Goal: Information Seeking & Learning: Learn about a topic

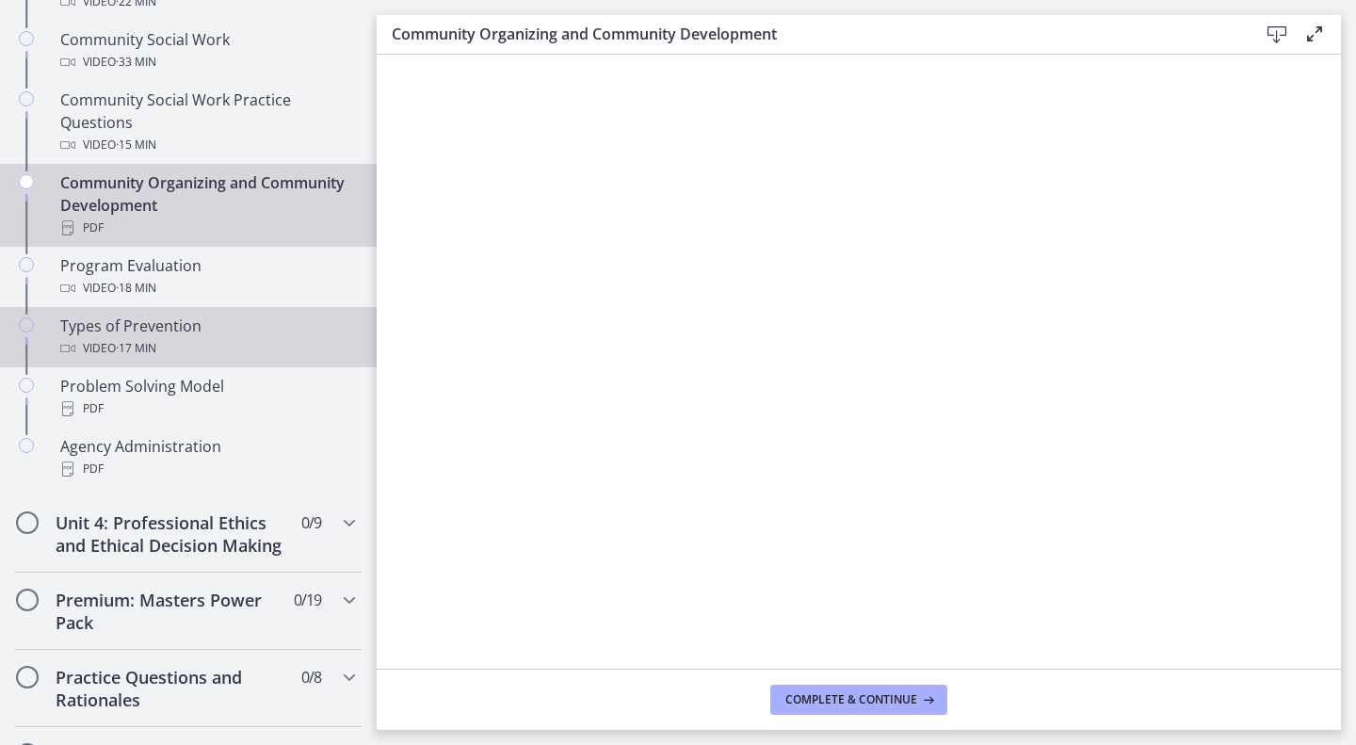
click at [169, 336] on div "Types of Prevention Video · 17 min" at bounding box center [207, 337] width 294 height 45
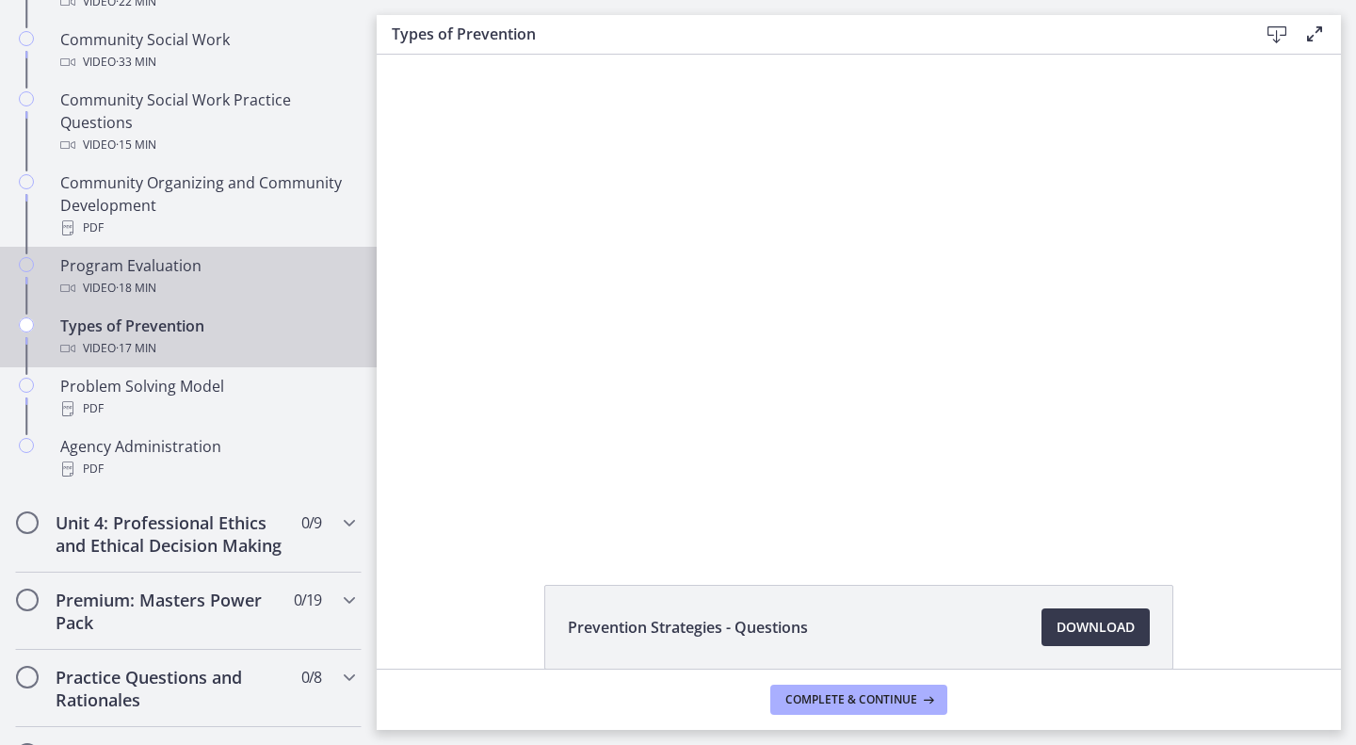
click at [156, 266] on div "Program Evaluation Video · 18 min" at bounding box center [207, 276] width 294 height 45
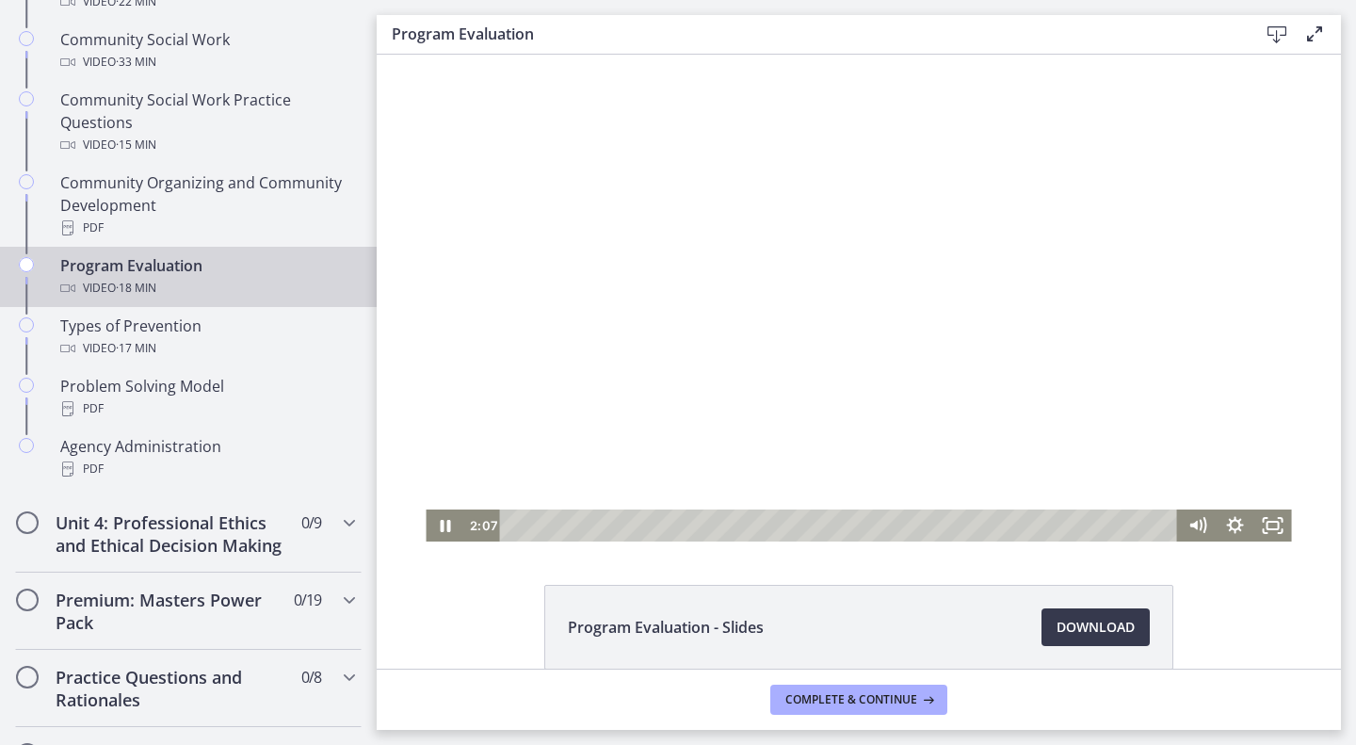
click at [767, 308] on div at bounding box center [858, 298] width 865 height 487
click at [719, 320] on div at bounding box center [858, 298] width 865 height 487
click at [659, 368] on div at bounding box center [858, 298] width 865 height 487
click at [853, 395] on div at bounding box center [858, 298] width 865 height 487
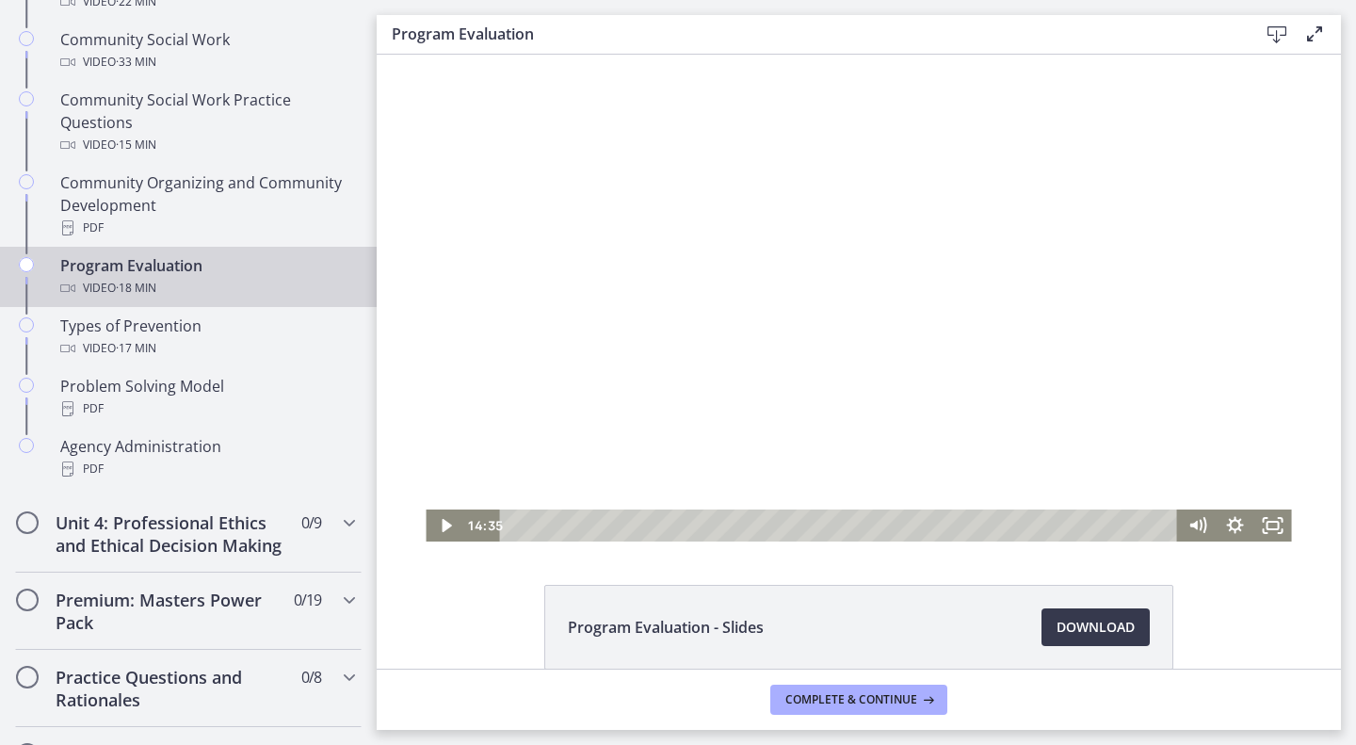
click at [893, 286] on div at bounding box center [858, 298] width 865 height 487
click at [879, 315] on div at bounding box center [858, 298] width 865 height 487
click at [831, 317] on div at bounding box center [858, 298] width 865 height 487
click at [851, 313] on div at bounding box center [858, 298] width 865 height 487
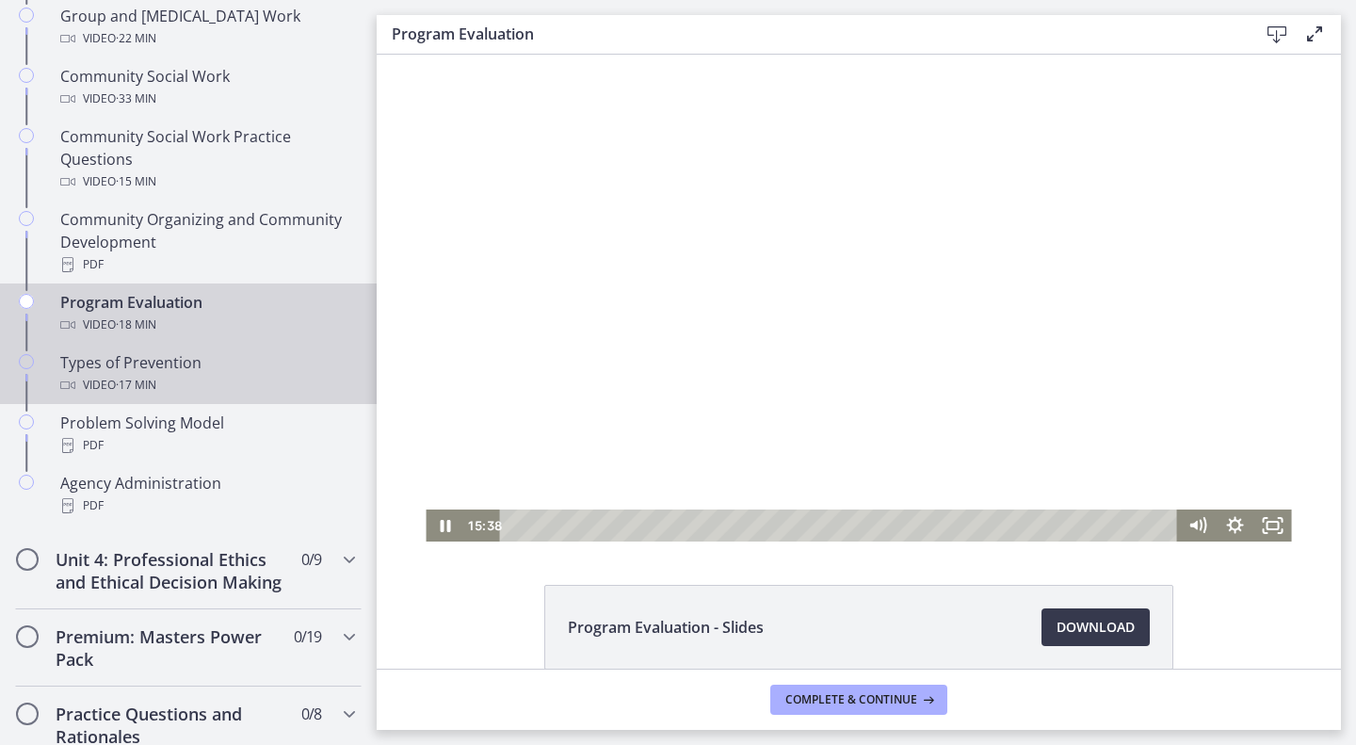
scroll to position [1008, 0]
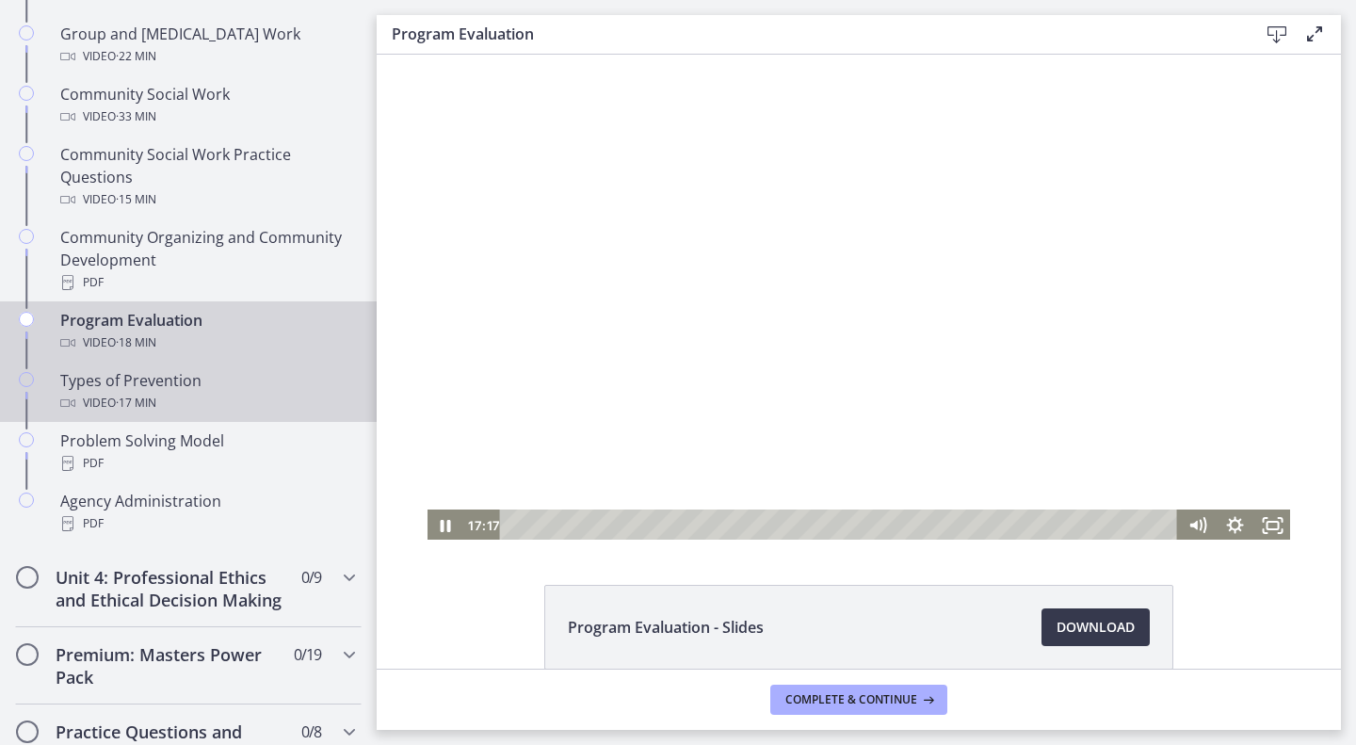
click at [188, 393] on div "Video · 17 min" at bounding box center [207, 403] width 294 height 23
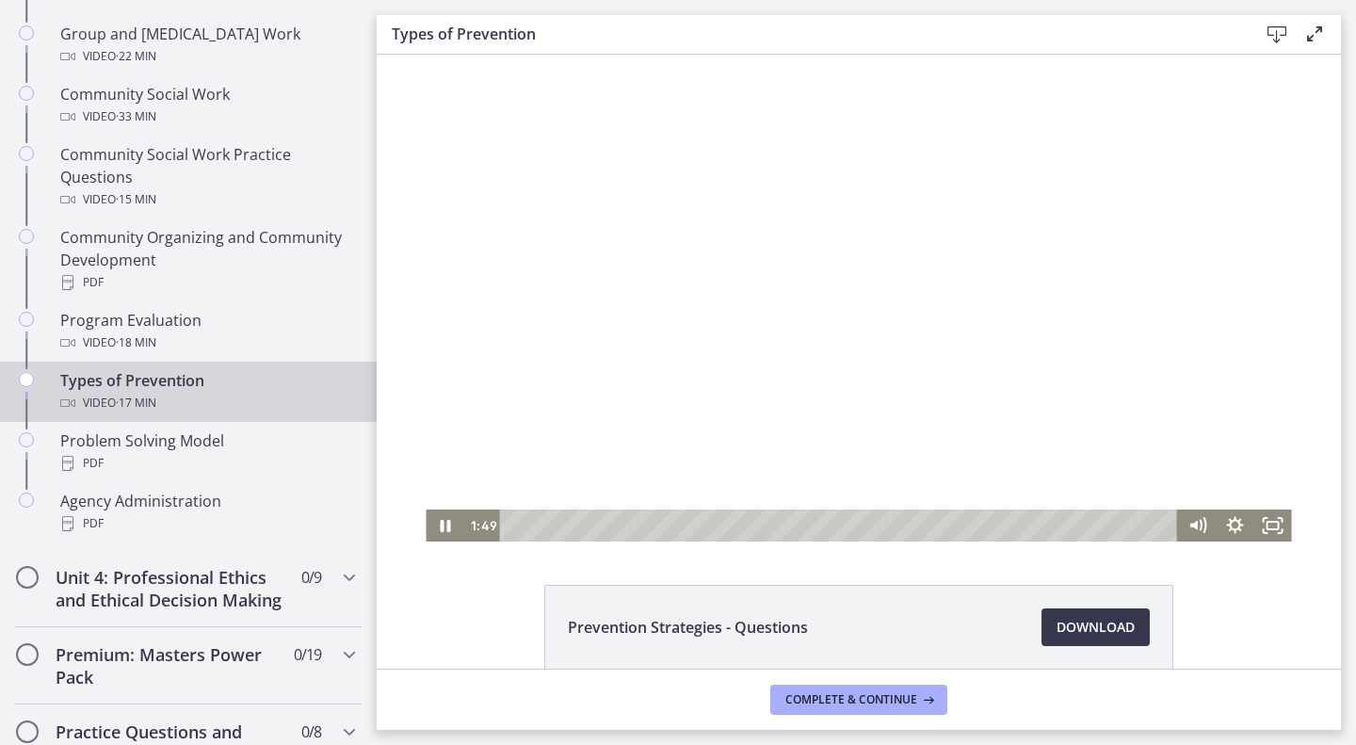
click at [559, 524] on div "Playbar" at bounding box center [841, 525] width 655 height 32
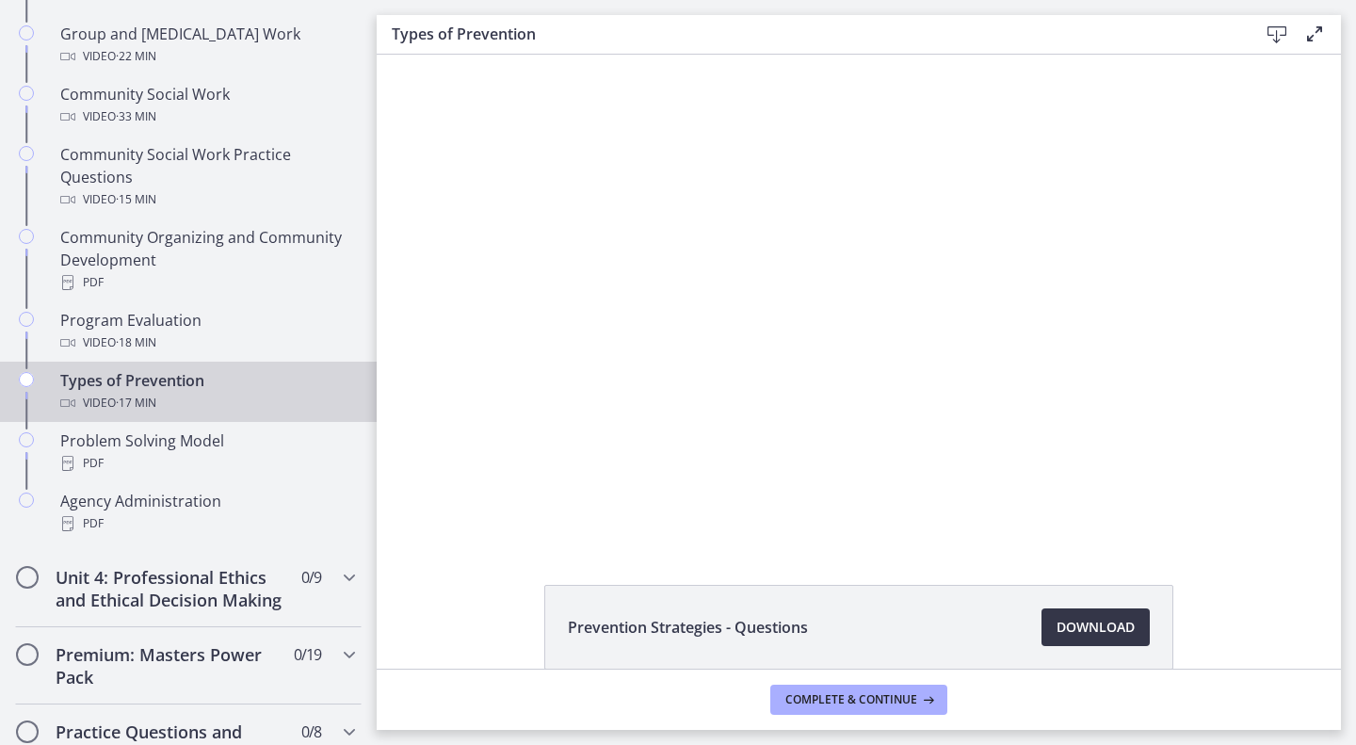
click at [1101, 616] on span "Download Opens in a new window" at bounding box center [1096, 627] width 78 height 23
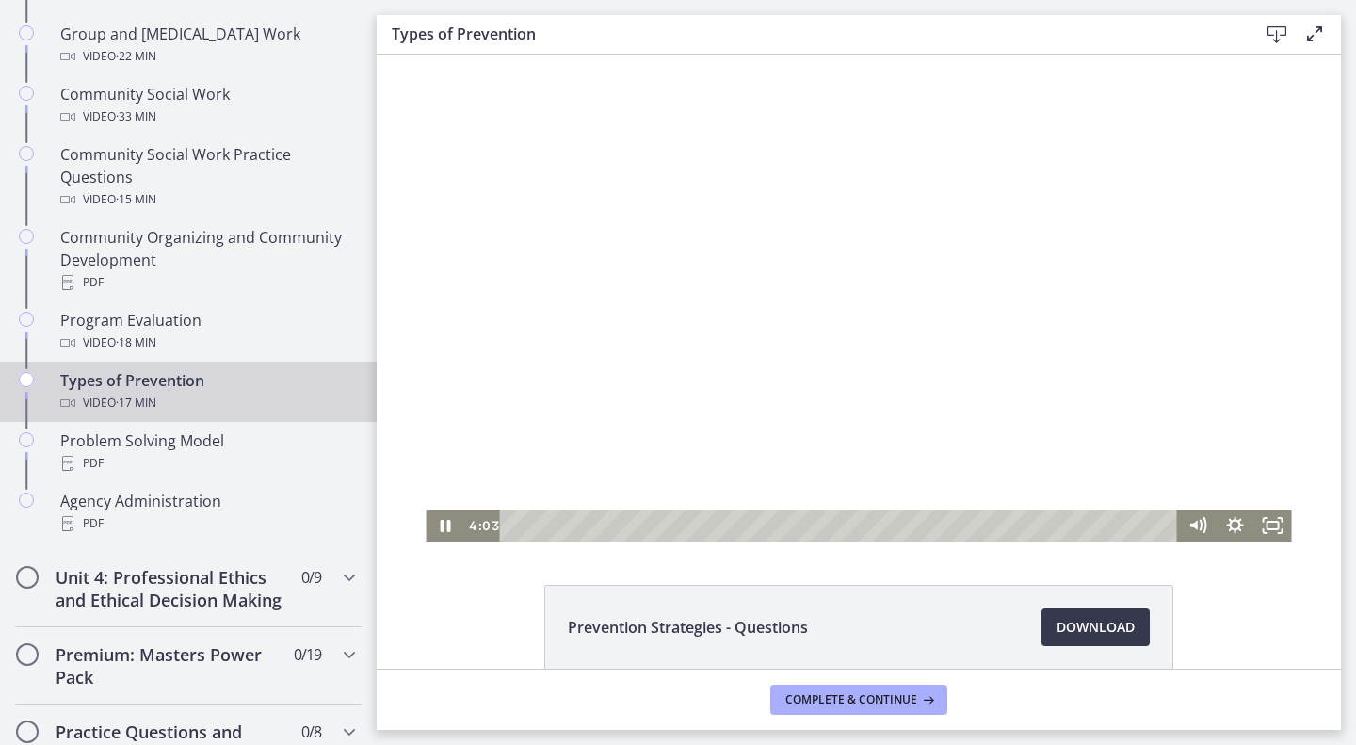
click at [681, 294] on div at bounding box center [858, 298] width 865 height 487
click at [621, 524] on div "3:01" at bounding box center [841, 525] width 655 height 32
click at [598, 523] on div "2:24" at bounding box center [841, 525] width 655 height 32
click at [781, 311] on div at bounding box center [858, 298] width 865 height 487
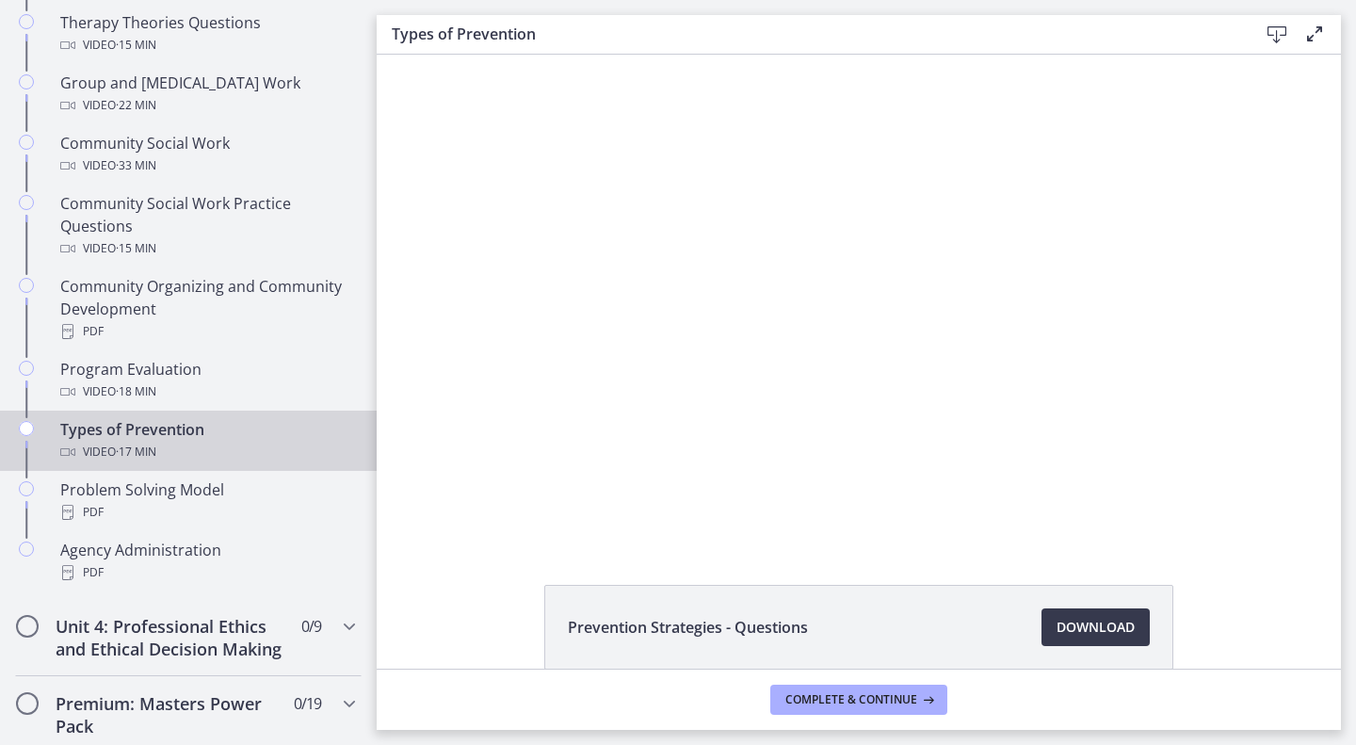
scroll to position [946, 0]
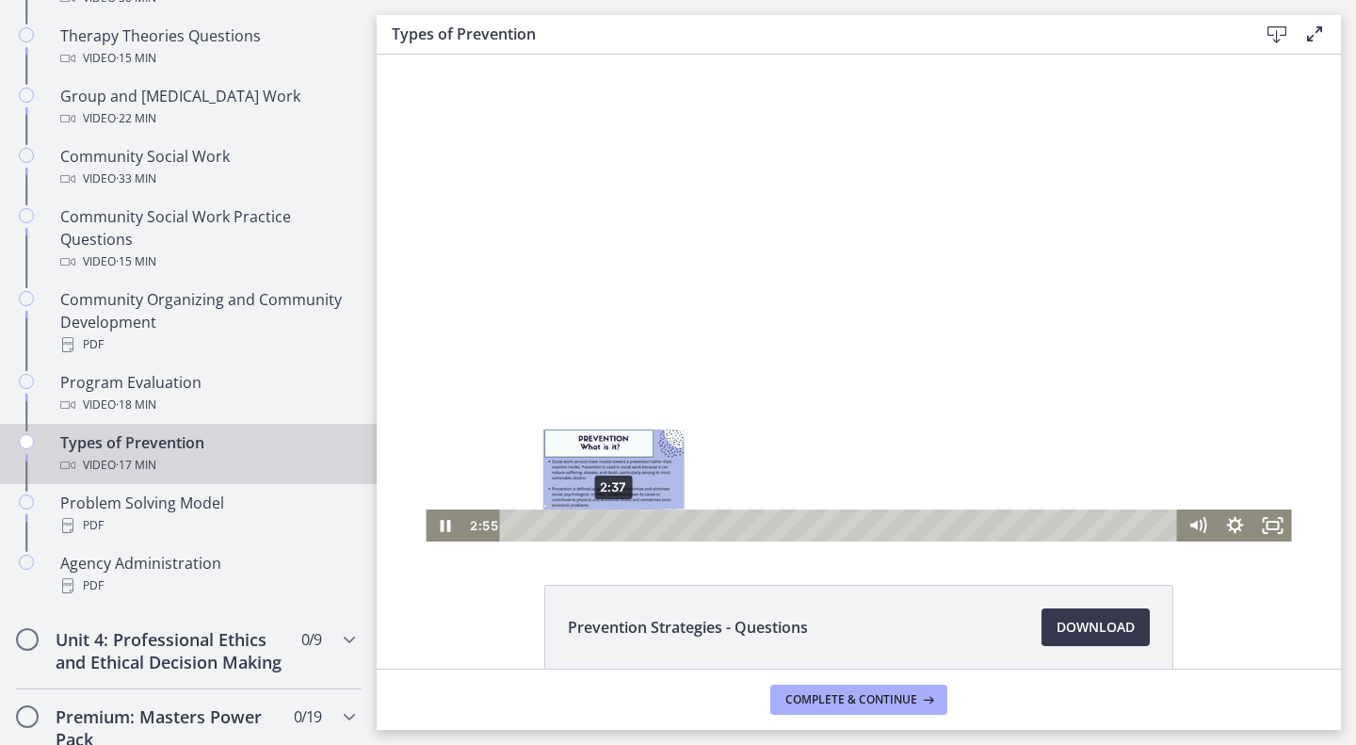
click at [606, 524] on div "2:37" at bounding box center [841, 525] width 655 height 32
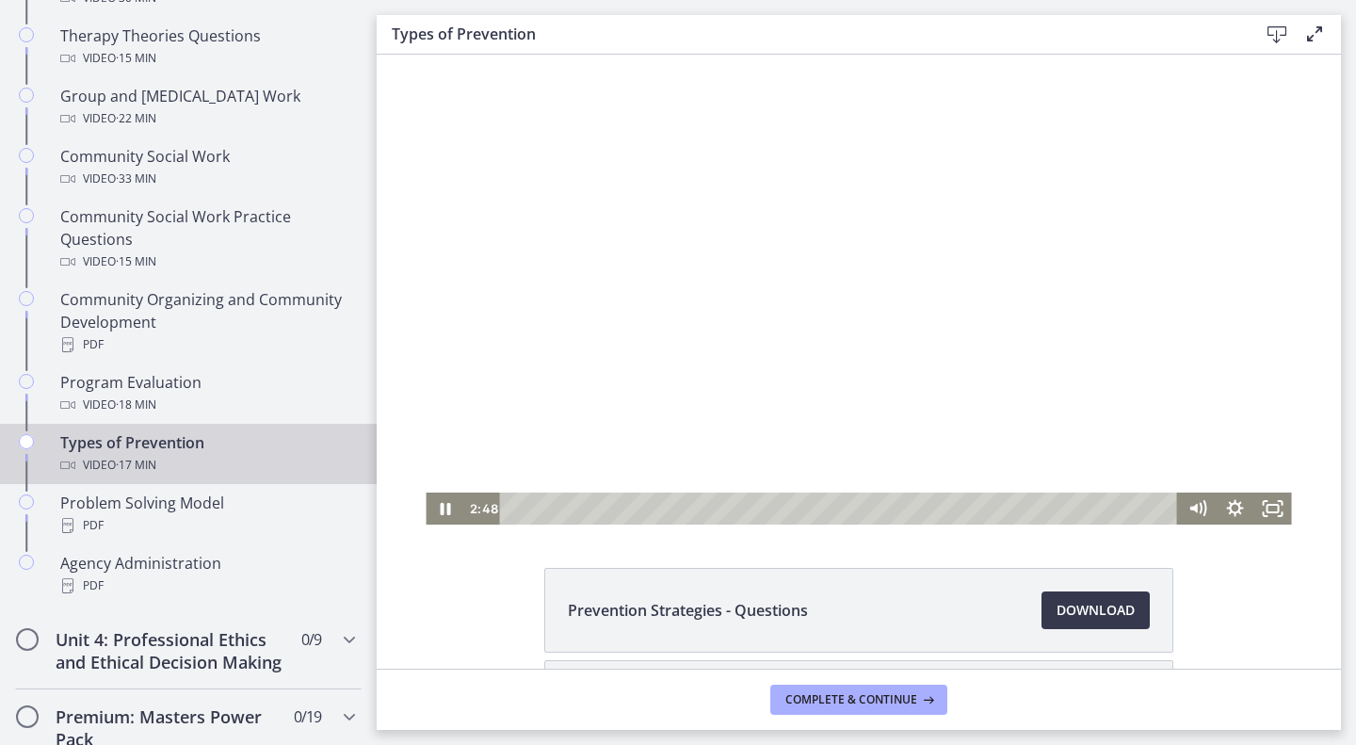
scroll to position [20, 0]
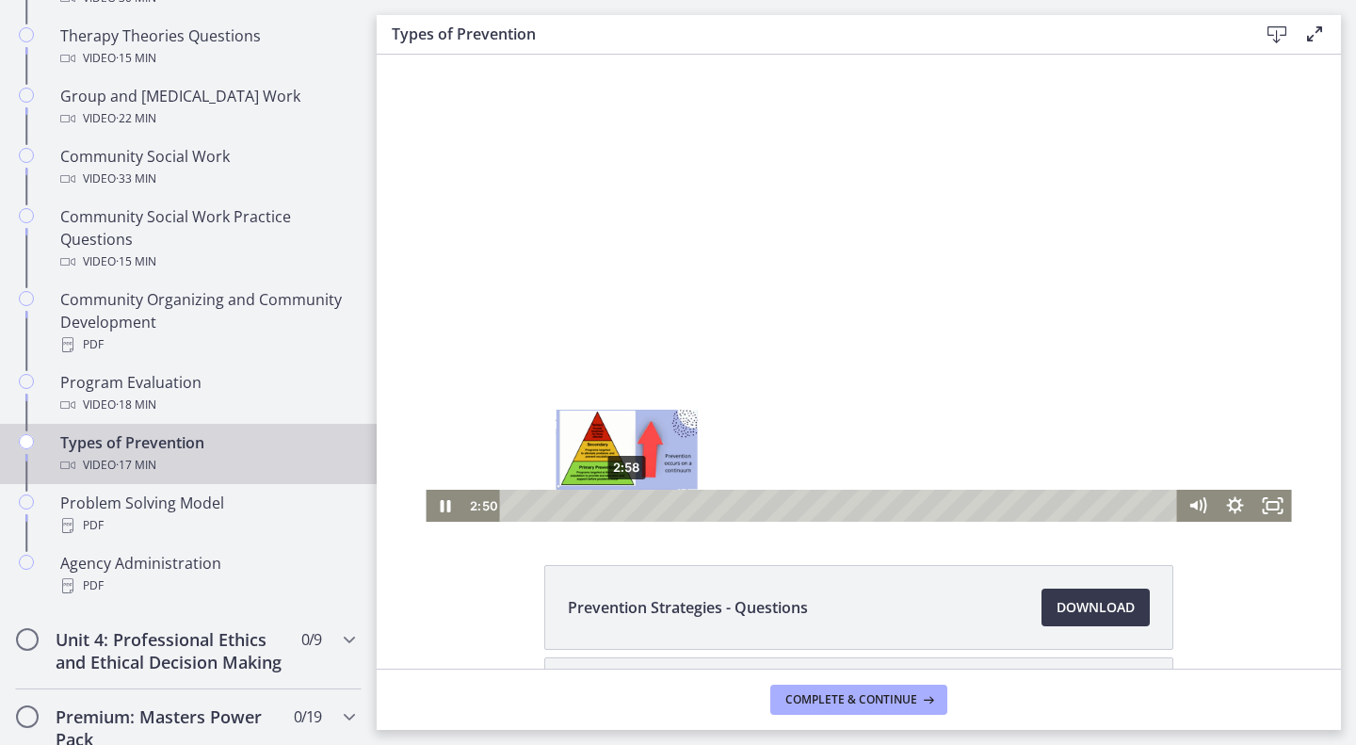
click at [620, 502] on div "2:58" at bounding box center [841, 506] width 655 height 32
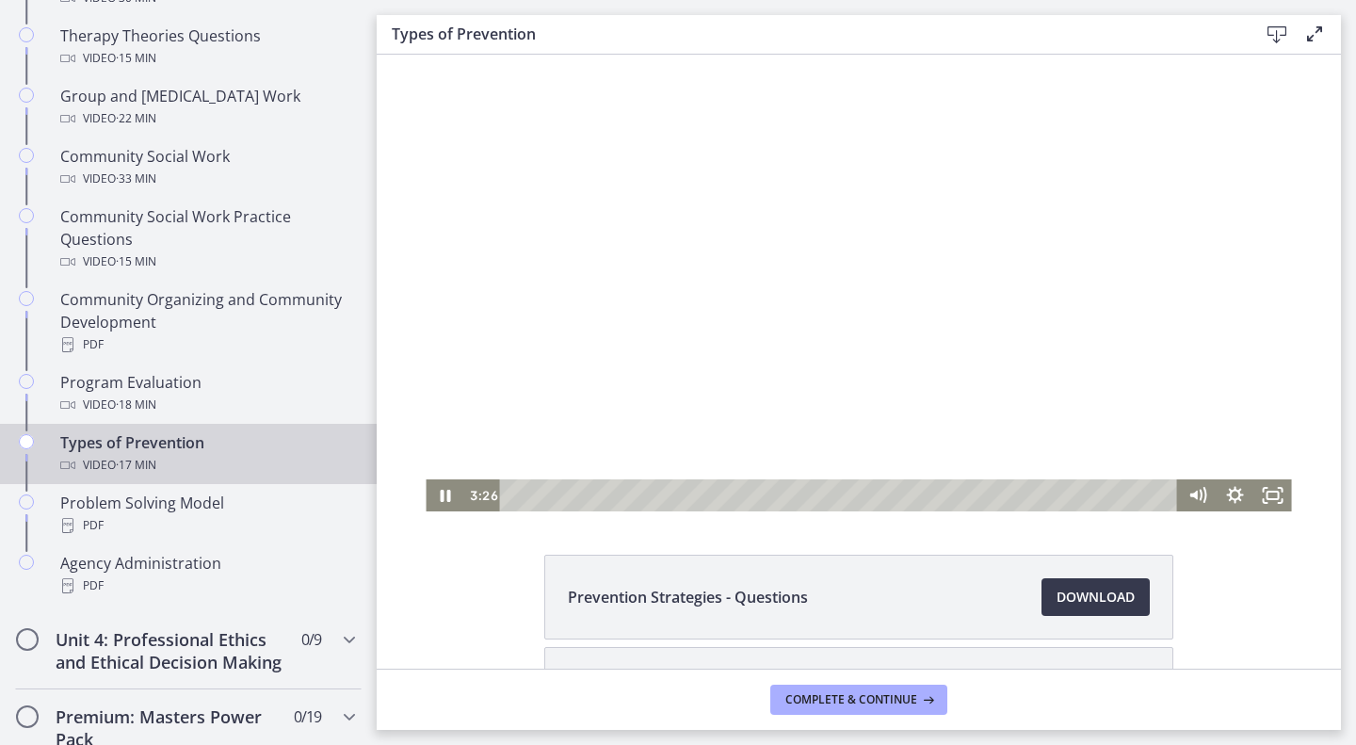
scroll to position [38, 0]
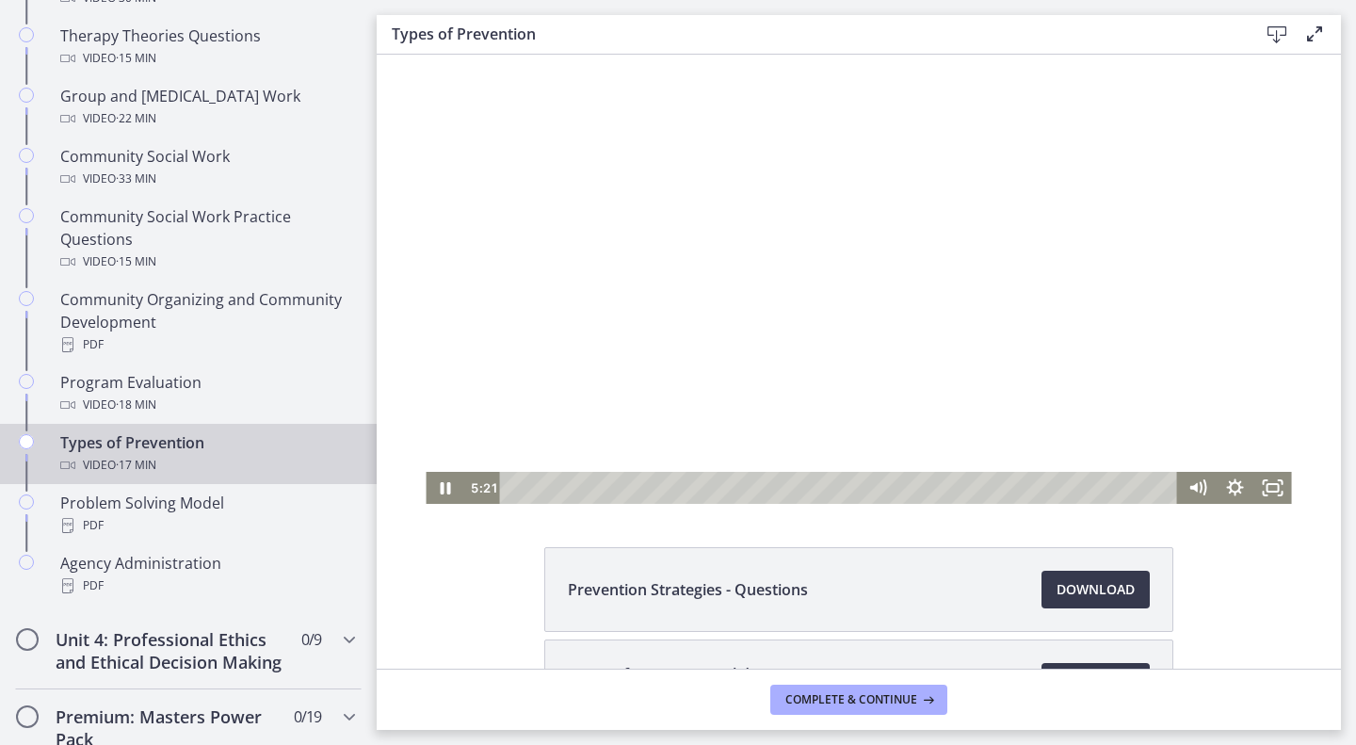
click at [700, 288] on div at bounding box center [858, 260] width 865 height 487
click at [770, 316] on div at bounding box center [858, 260] width 865 height 487
click at [706, 486] on div "5:14" at bounding box center [841, 488] width 655 height 32
click at [656, 248] on div at bounding box center [858, 260] width 865 height 487
click at [602, 191] on div at bounding box center [858, 260] width 865 height 487
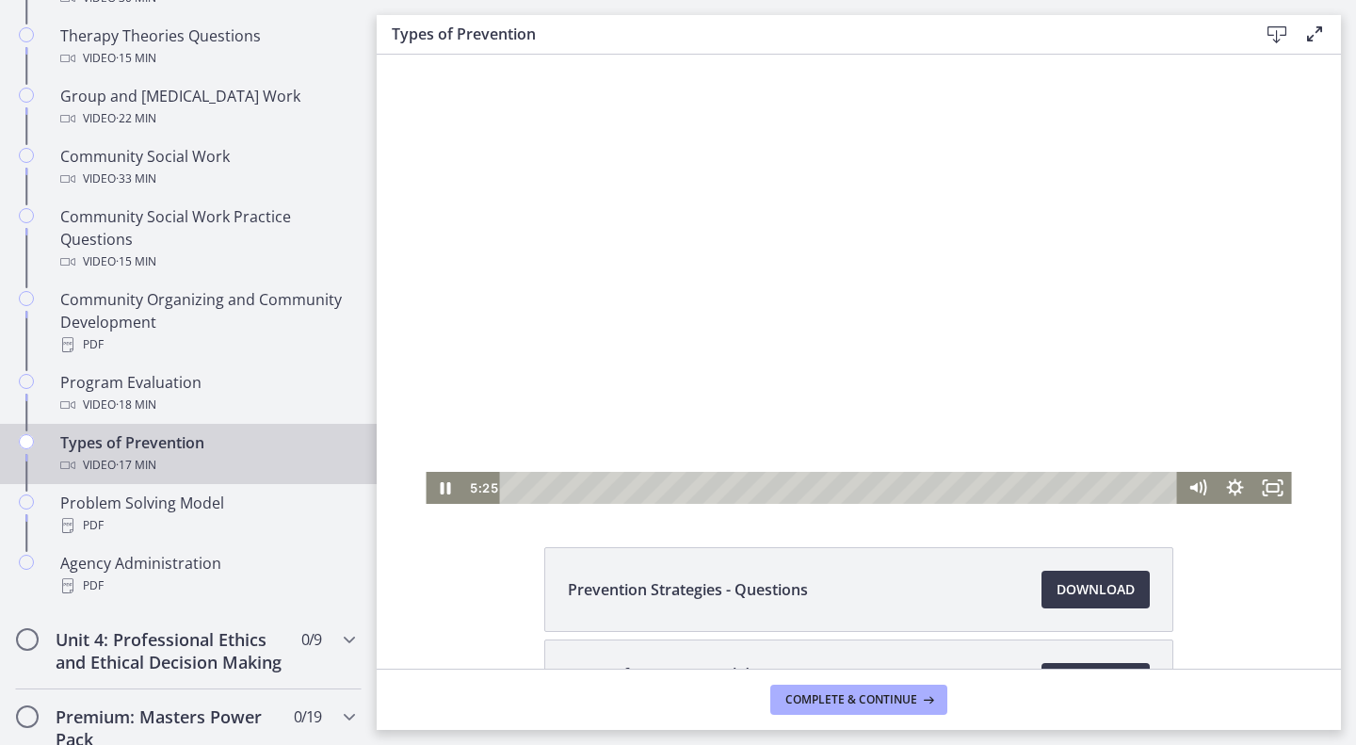
click at [603, 226] on div at bounding box center [858, 260] width 865 height 487
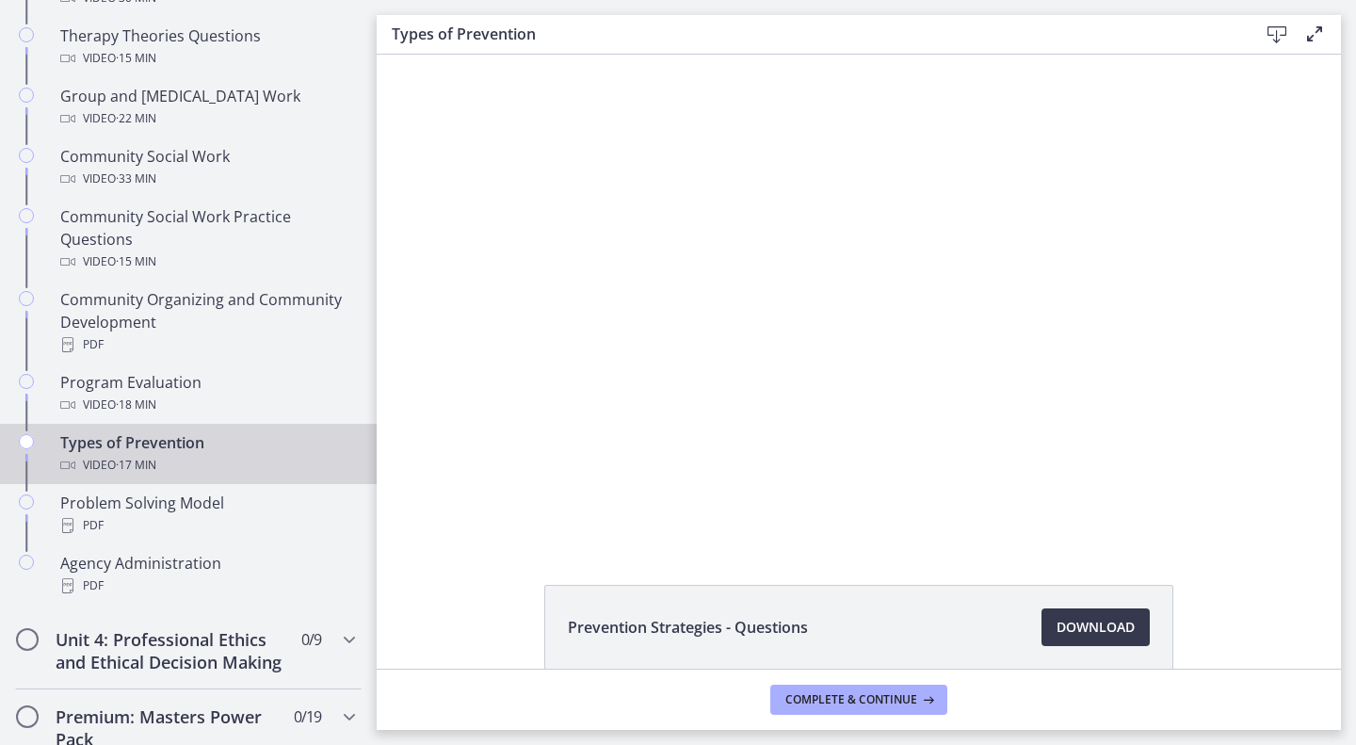
click at [603, 226] on div at bounding box center [858, 298] width 865 height 487
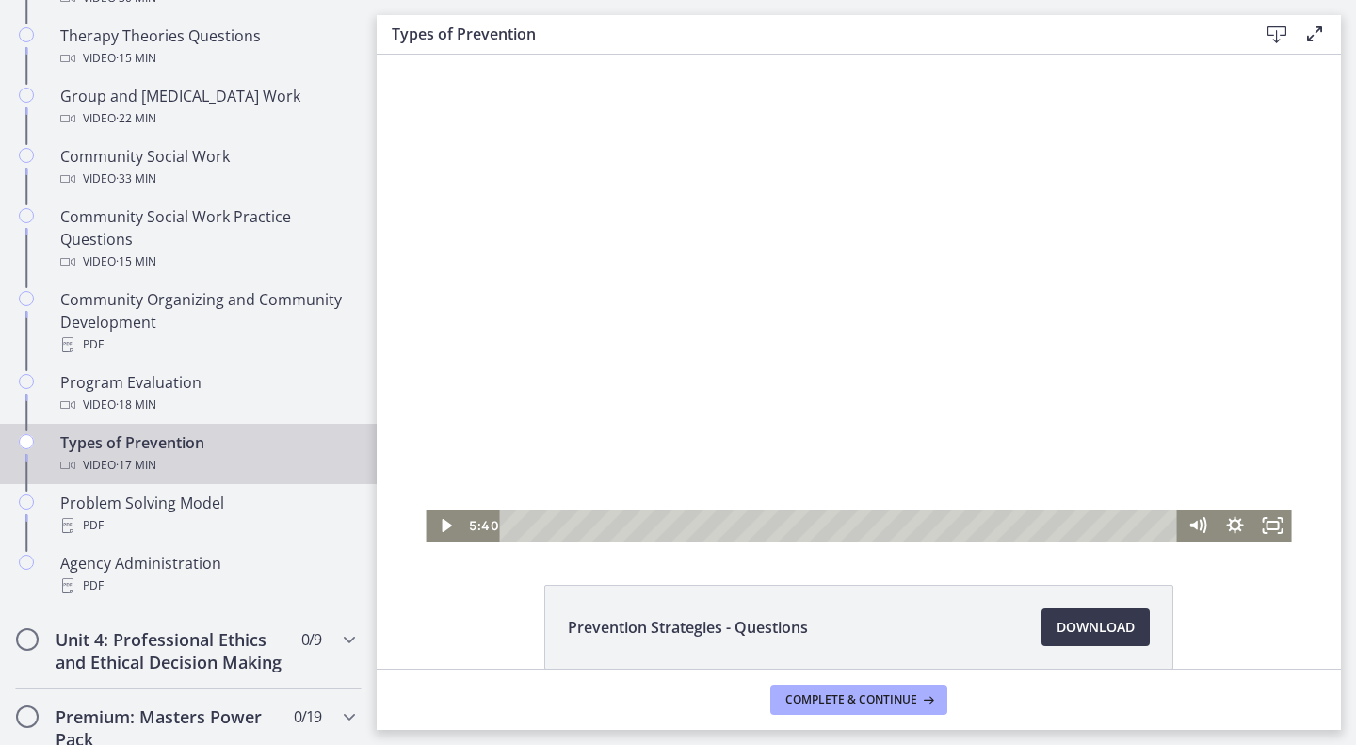
click at [603, 226] on div at bounding box center [858, 298] width 865 height 487
click at [780, 395] on div at bounding box center [858, 298] width 865 height 487
click at [703, 295] on div at bounding box center [858, 298] width 865 height 487
click at [832, 395] on div at bounding box center [858, 298] width 865 height 487
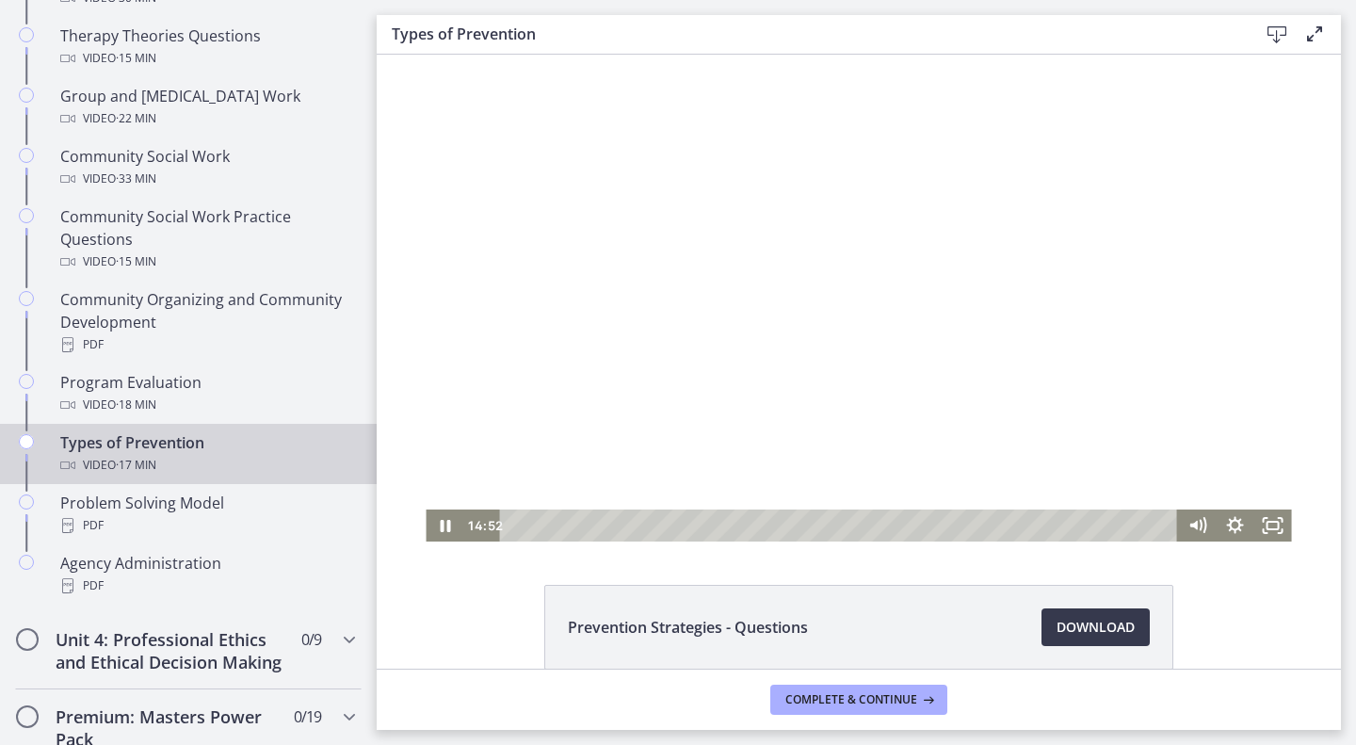
click at [1265, 632] on div "Prevention Strategies - Questions Download Opens in a new window Types of Preve…" at bounding box center [859, 718] width 964 height 267
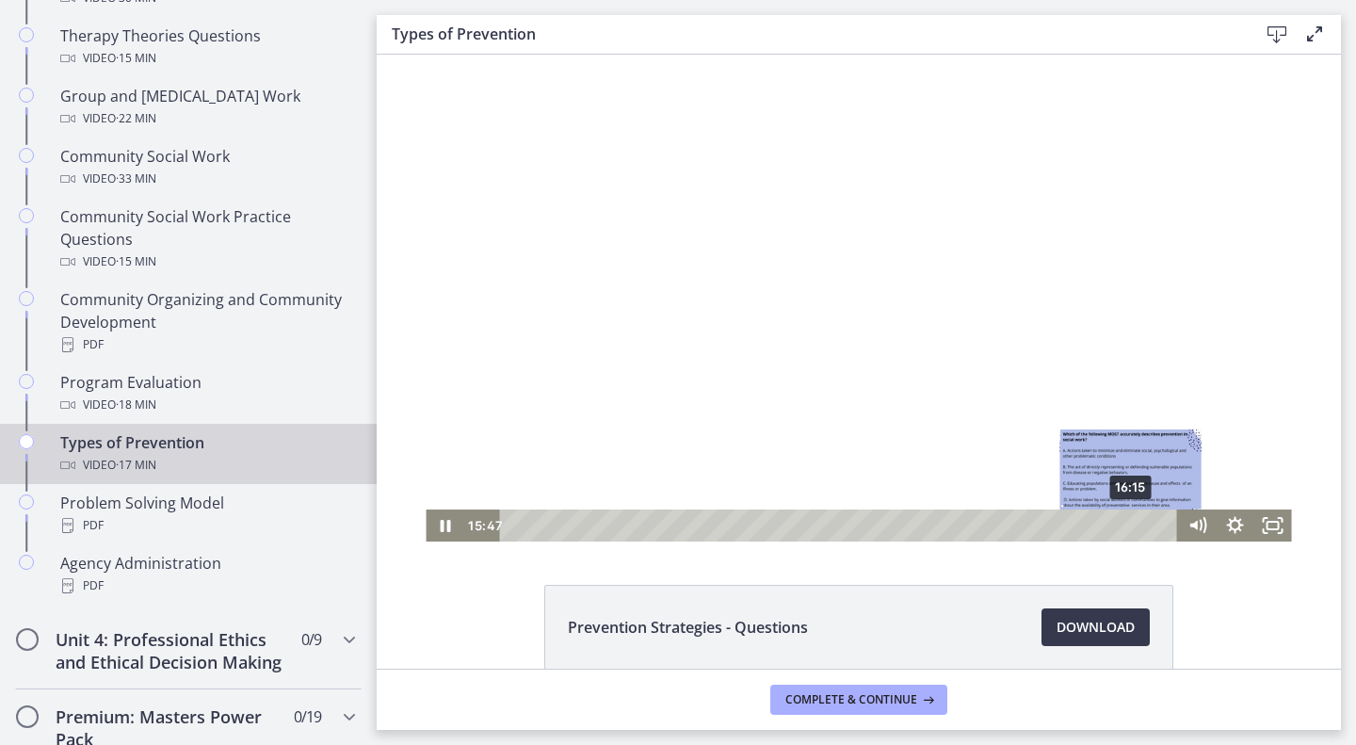
click at [1125, 528] on div "16:15" at bounding box center [841, 525] width 655 height 32
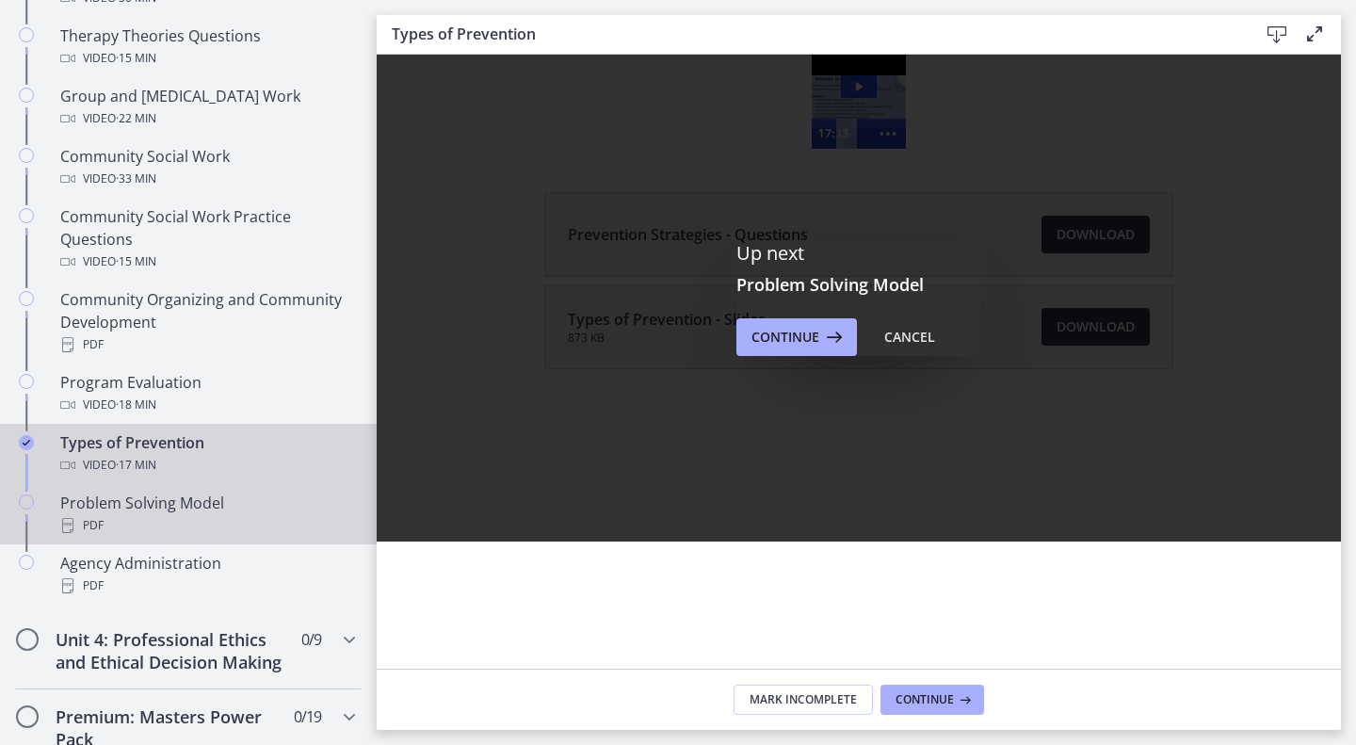
click at [140, 502] on div "Problem Solving Model PDF" at bounding box center [207, 514] width 294 height 45
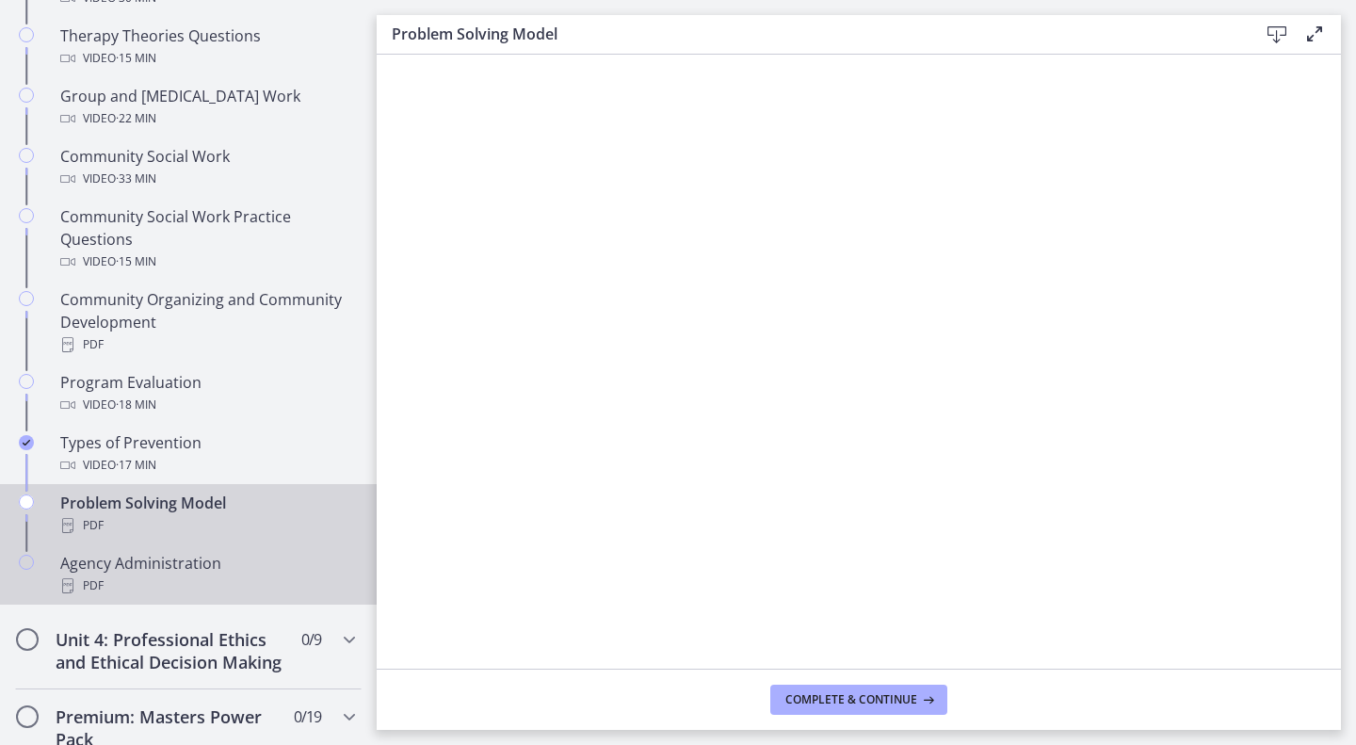
click at [191, 584] on div "PDF" at bounding box center [207, 585] width 294 height 23
click at [237, 495] on div "Problem Solving Model PDF" at bounding box center [207, 514] width 294 height 45
click at [116, 583] on div "PDF" at bounding box center [207, 585] width 294 height 23
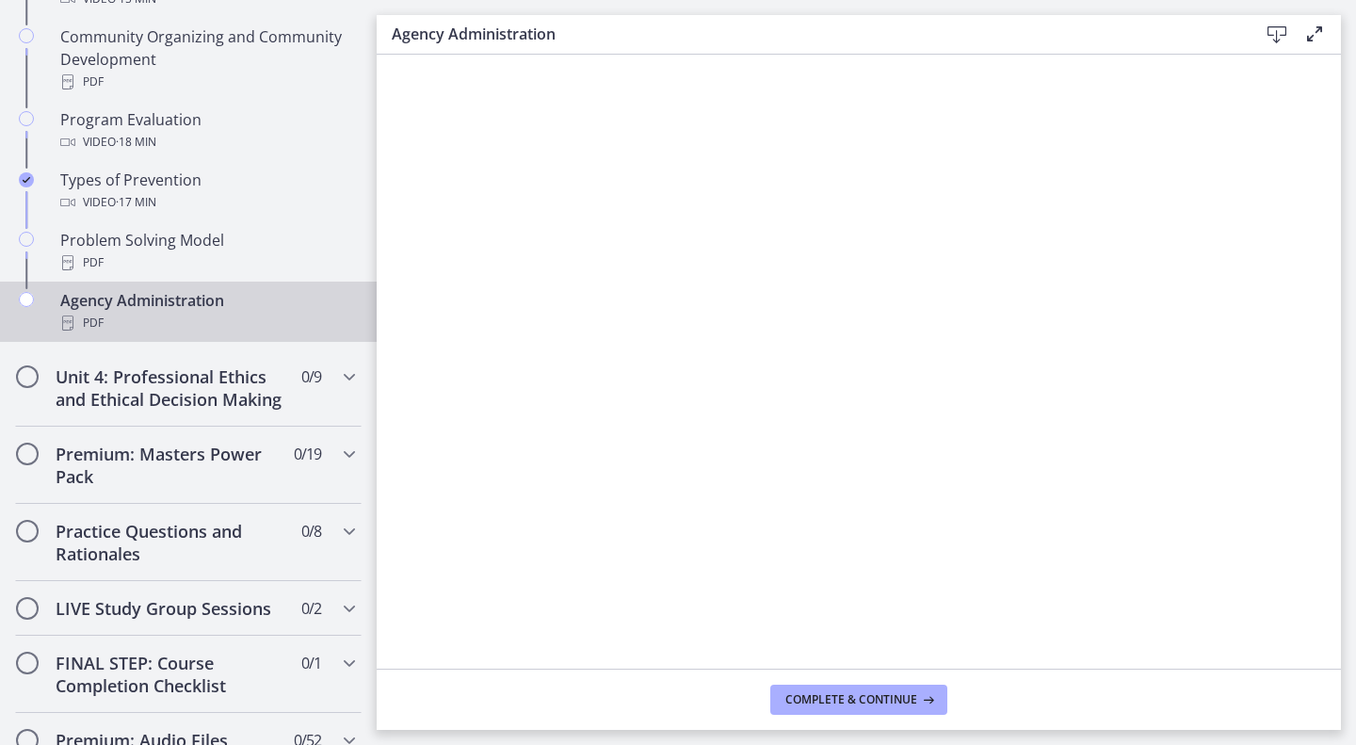
scroll to position [1268, 0]
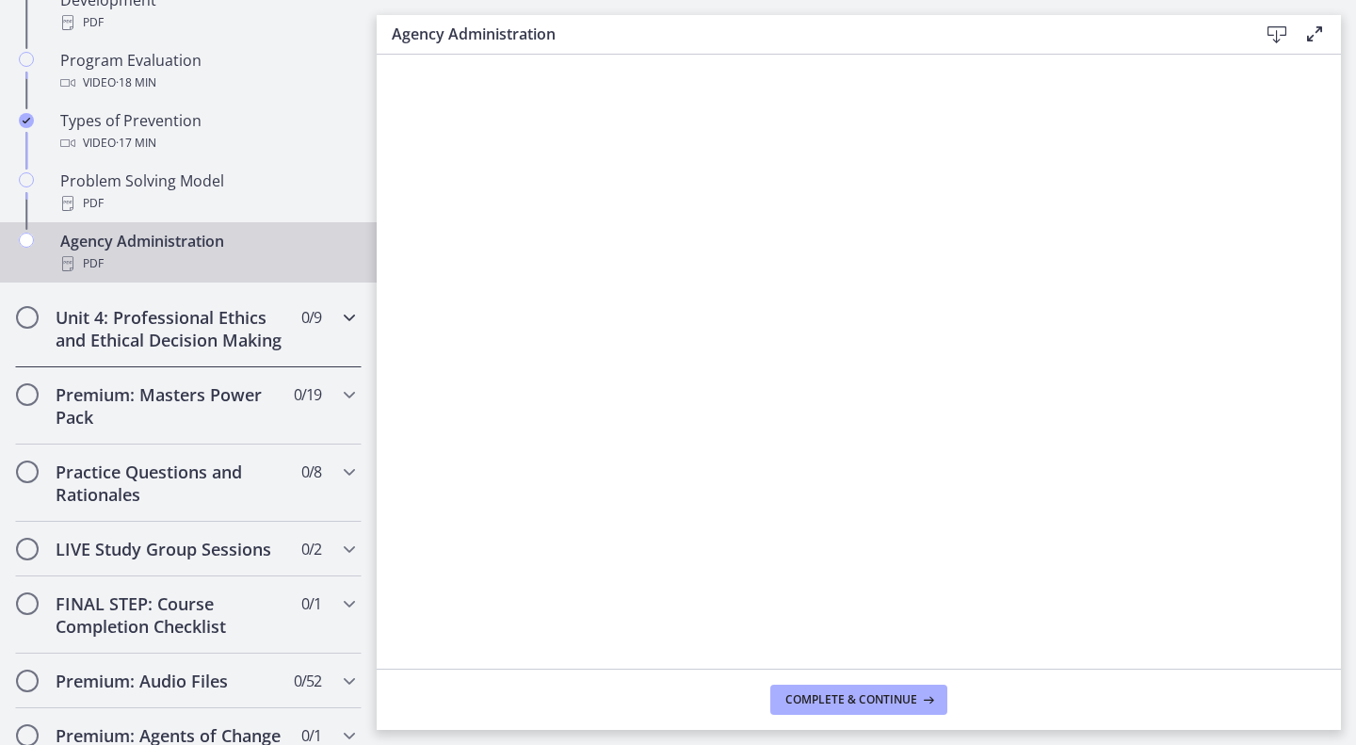
click at [252, 325] on h2 "Unit 4: Professional Ethics and Ethical Decision Making" at bounding box center [171, 328] width 230 height 45
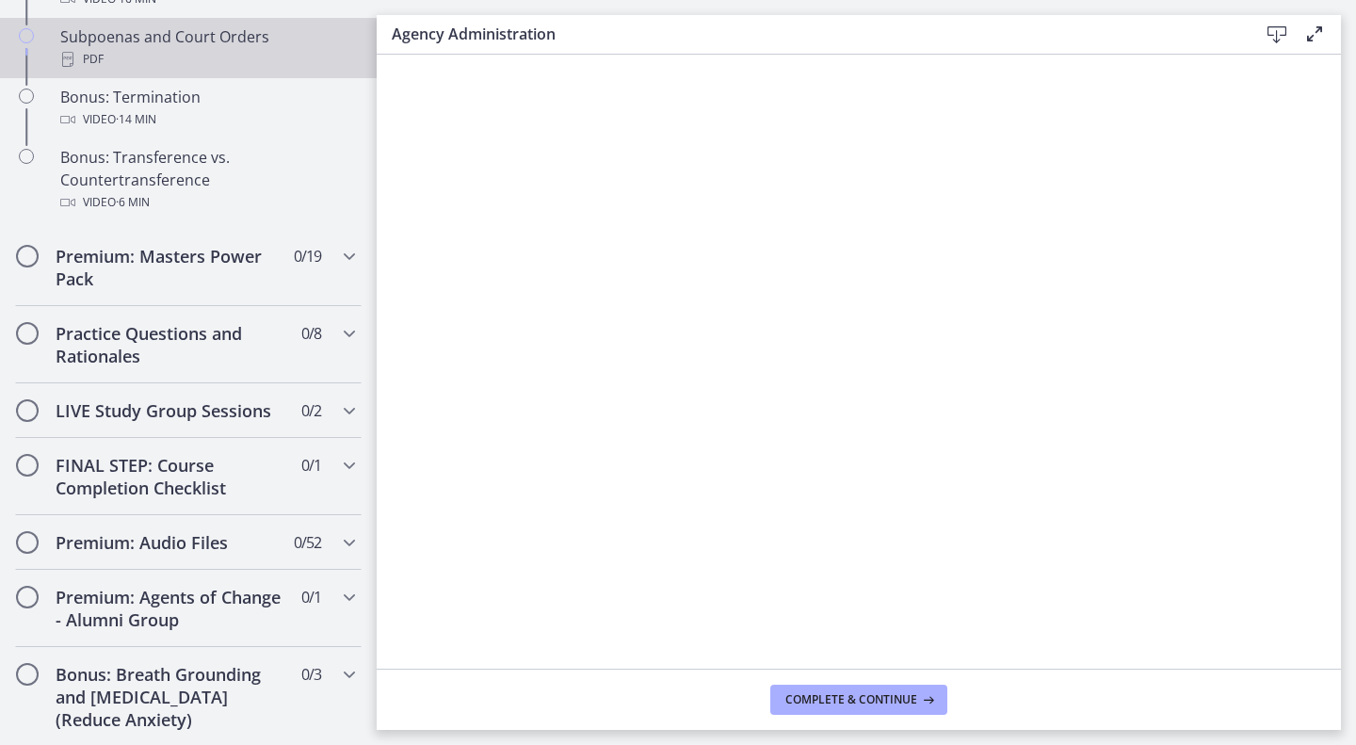
scroll to position [1293, 0]
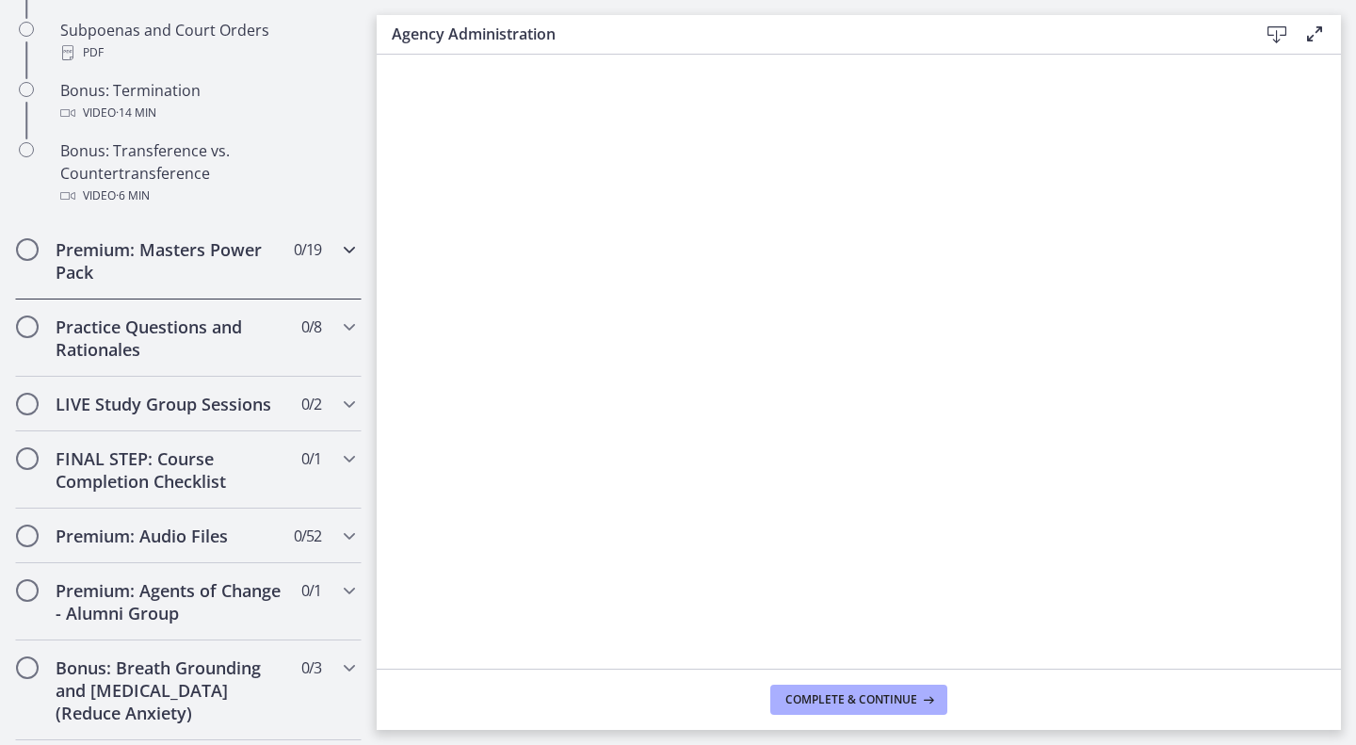
click at [264, 299] on div "Premium: Masters Power Pack 0 / 19 Completed" at bounding box center [188, 260] width 347 height 77
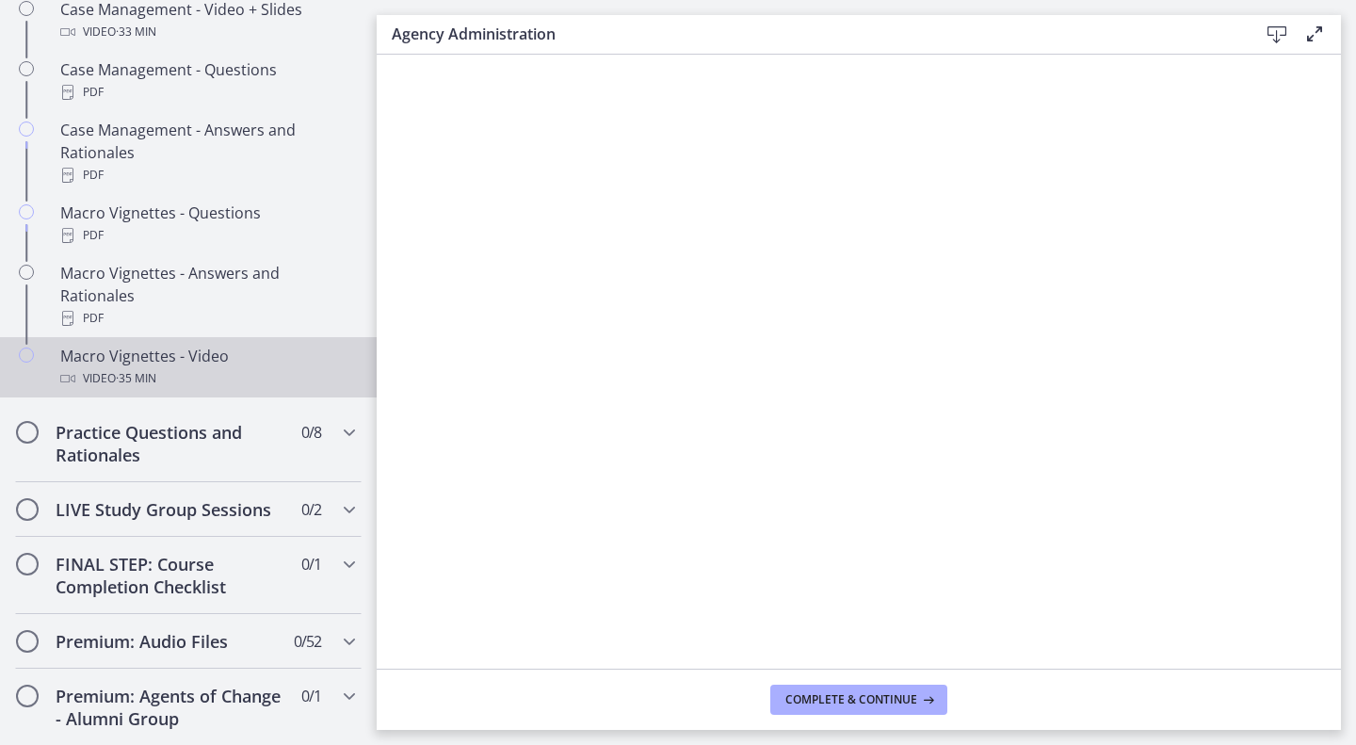
click at [267, 384] on div "Macro Vignettes - Video Video · 35 min" at bounding box center [207, 367] width 294 height 45
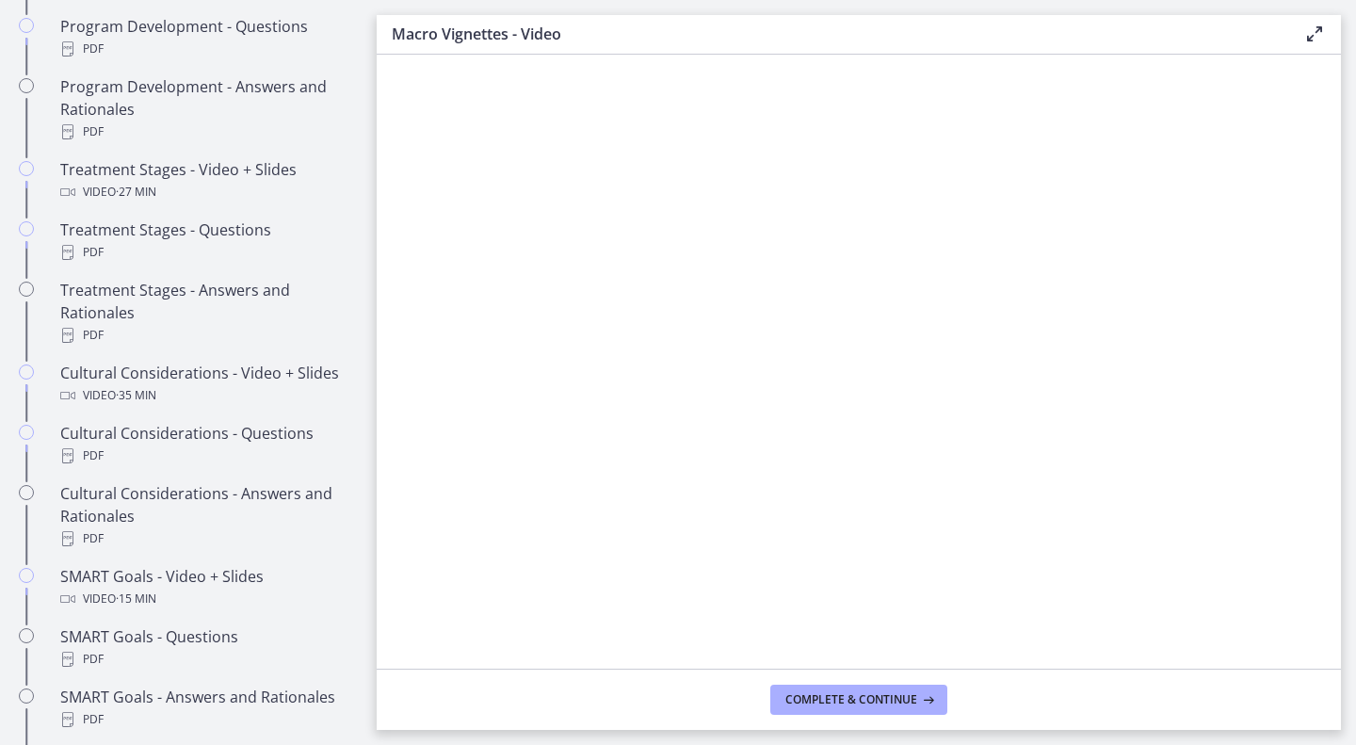
scroll to position [1108, 0]
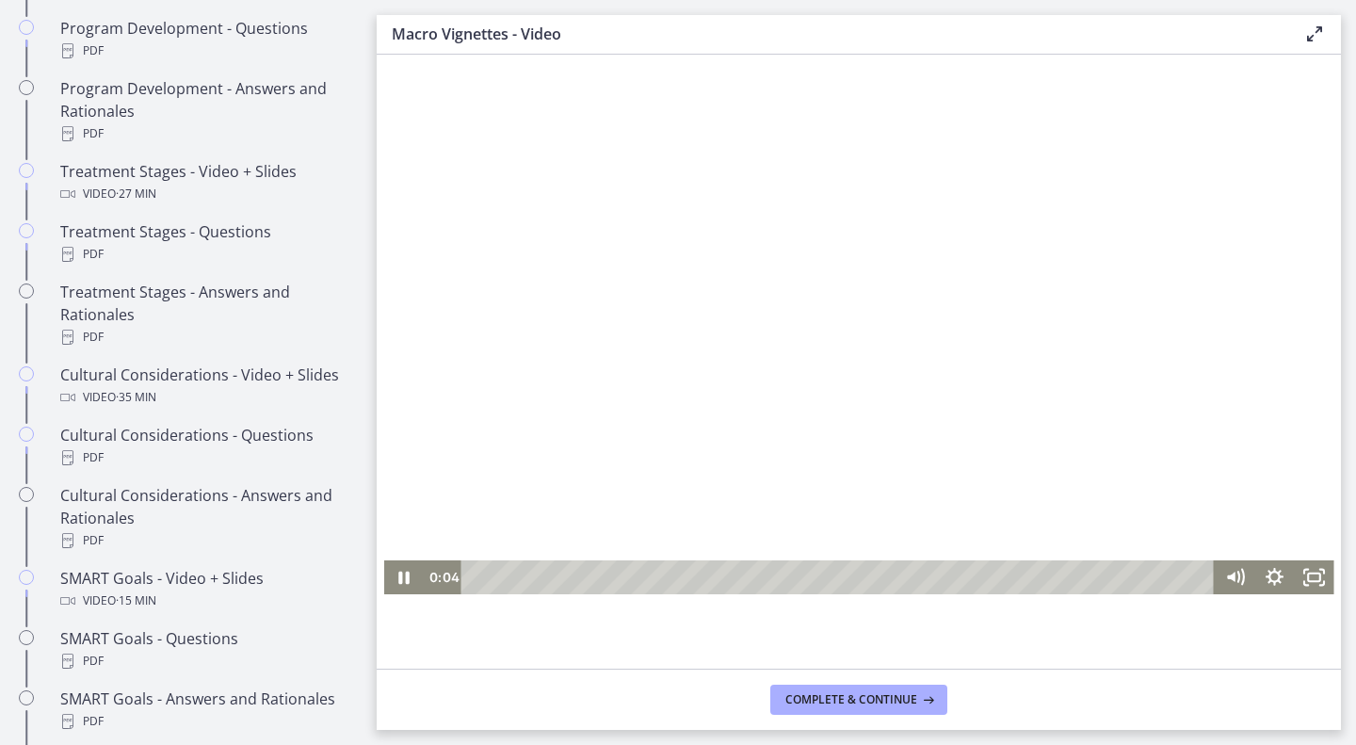
click at [815, 389] on div at bounding box center [859, 358] width 950 height 469
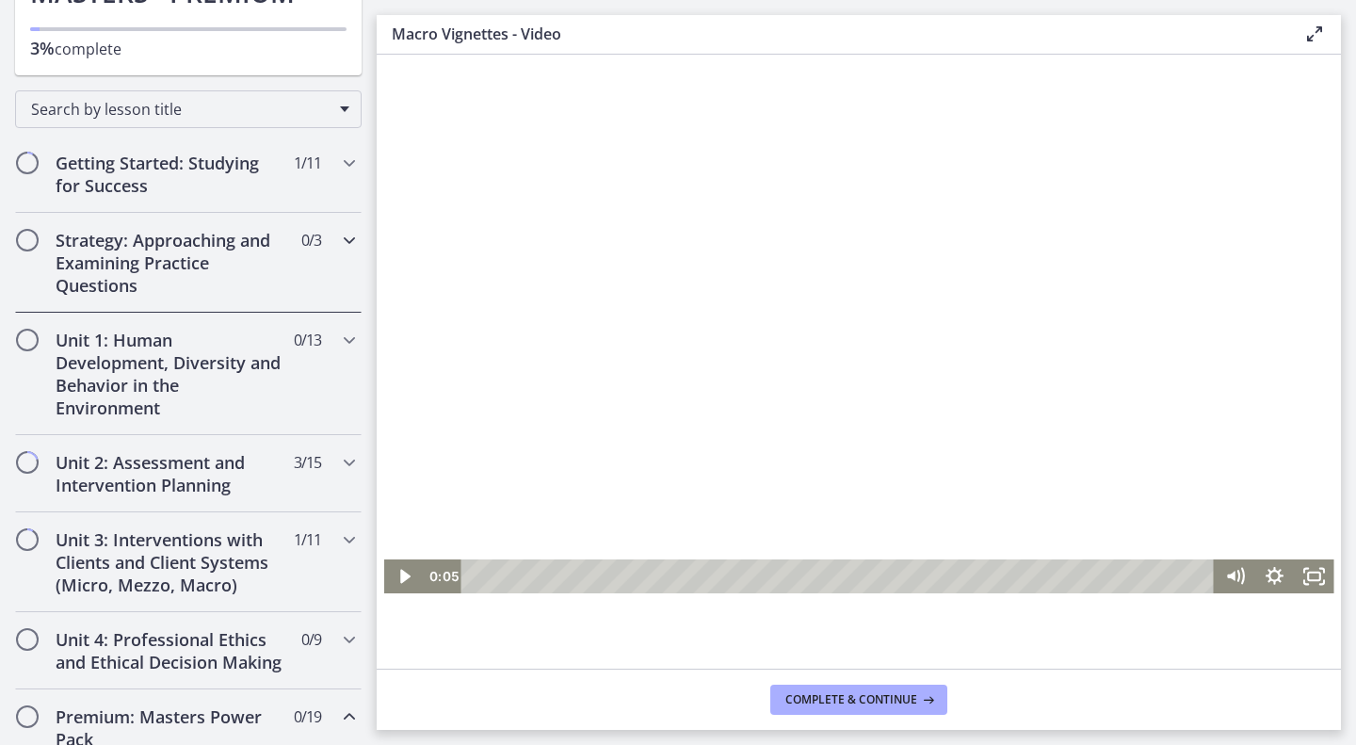
scroll to position [247, 0]
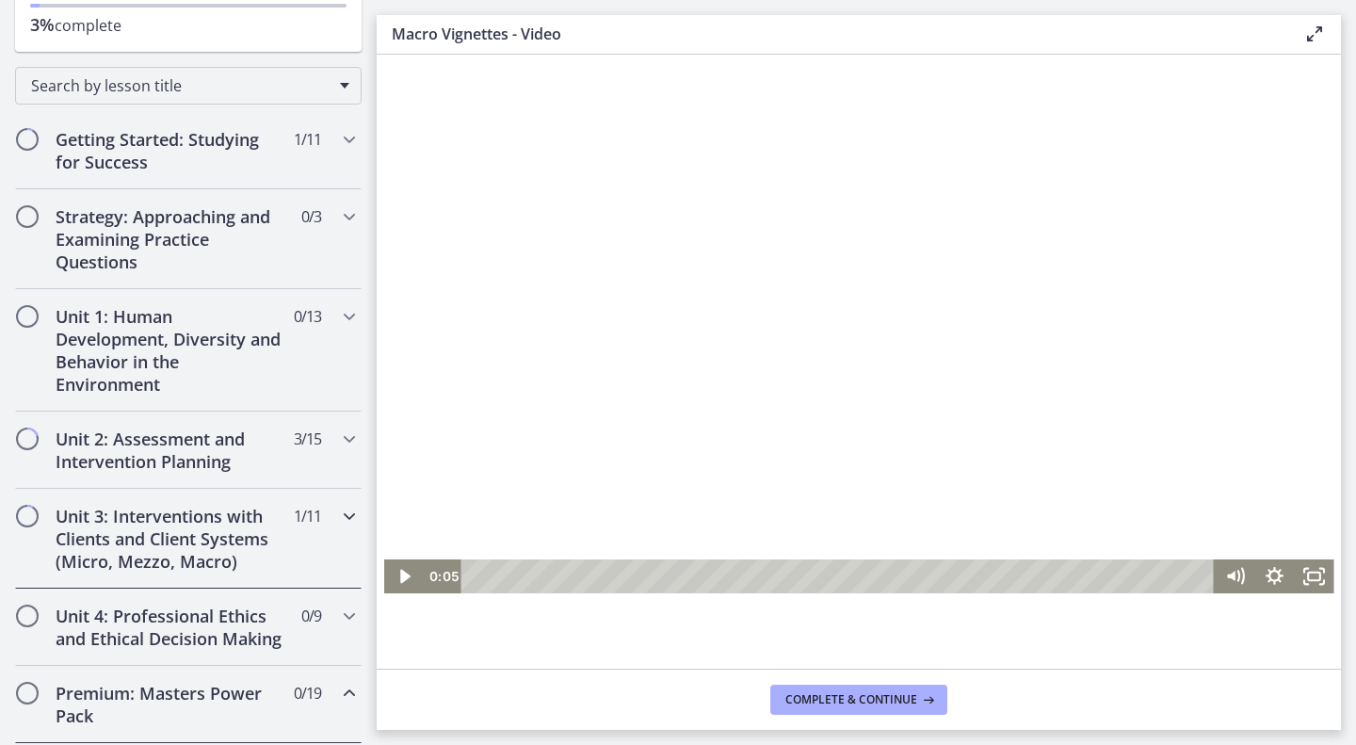
click at [171, 524] on h2 "Unit 3: Interventions with Clients and Client Systems (Micro, Mezzo, Macro)" at bounding box center [171, 539] width 230 height 68
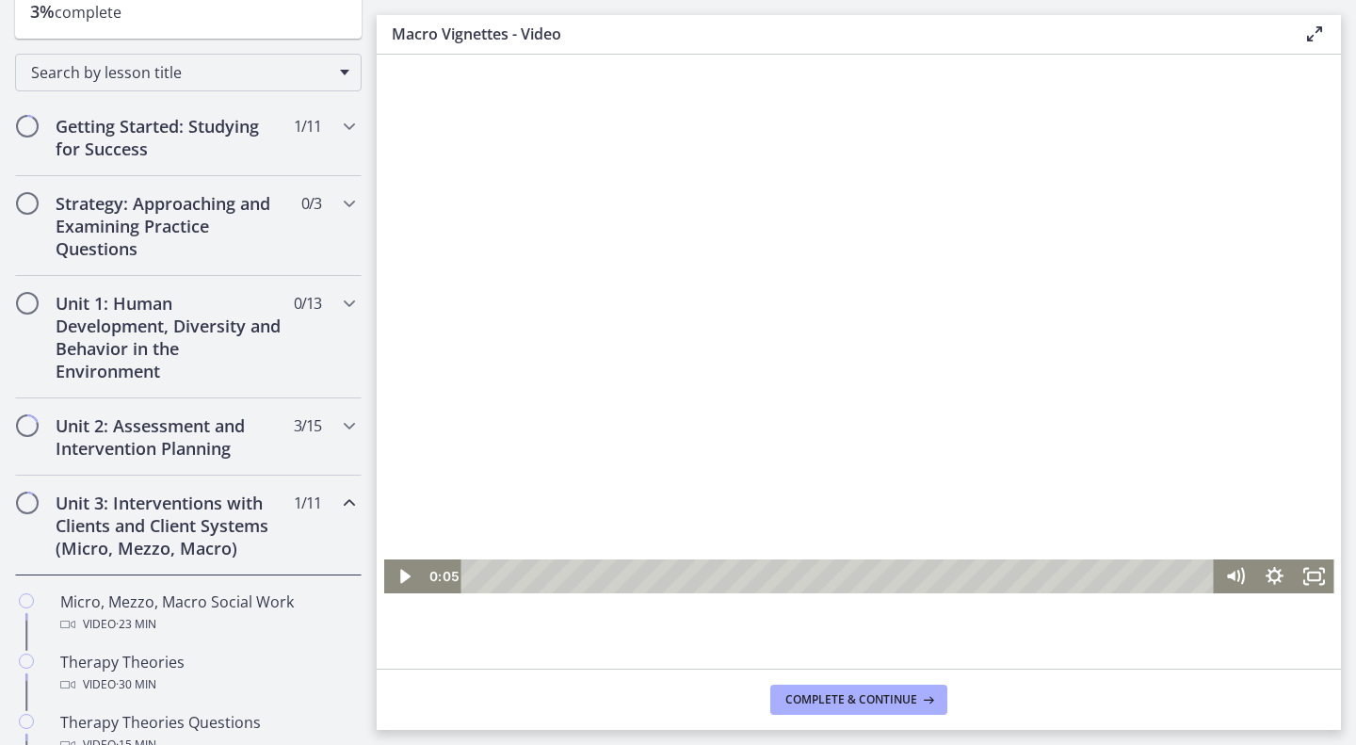
scroll to position [140, 0]
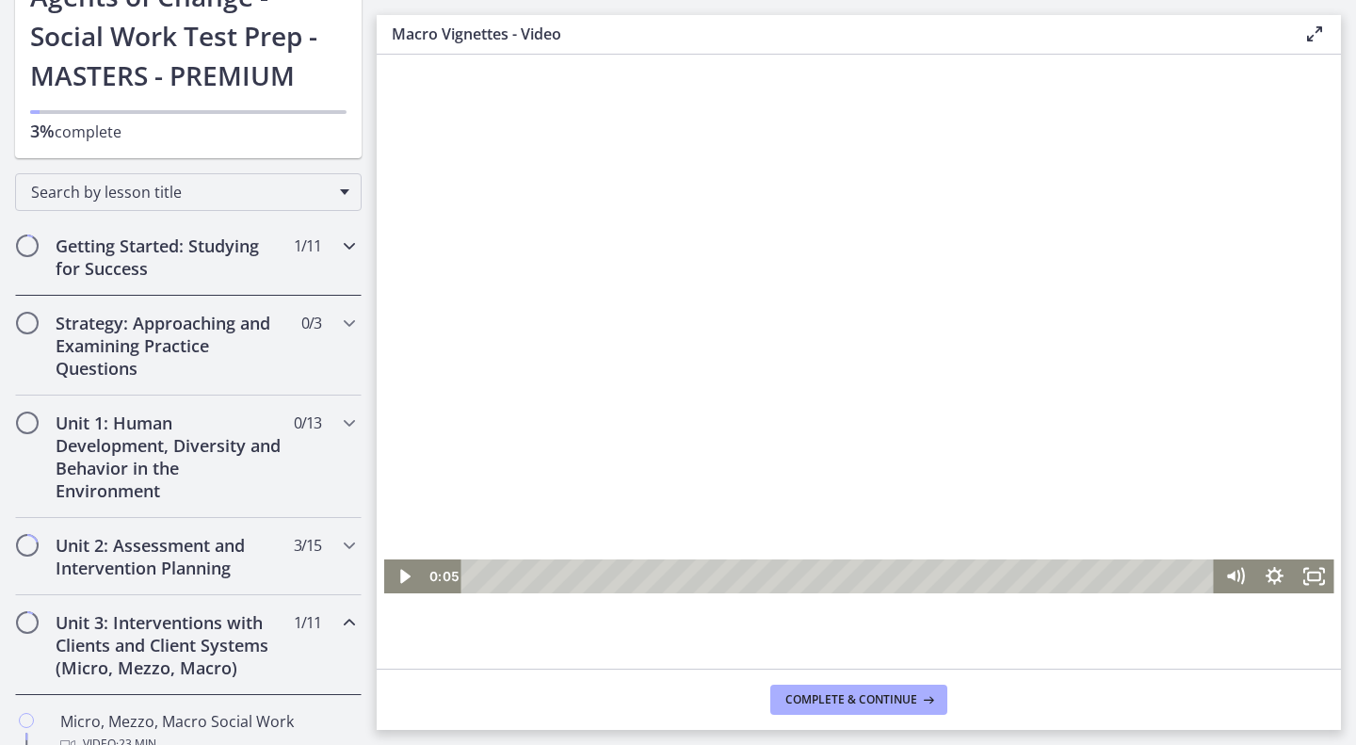
click at [122, 263] on h2 "Getting Started: Studying for Success" at bounding box center [171, 256] width 230 height 45
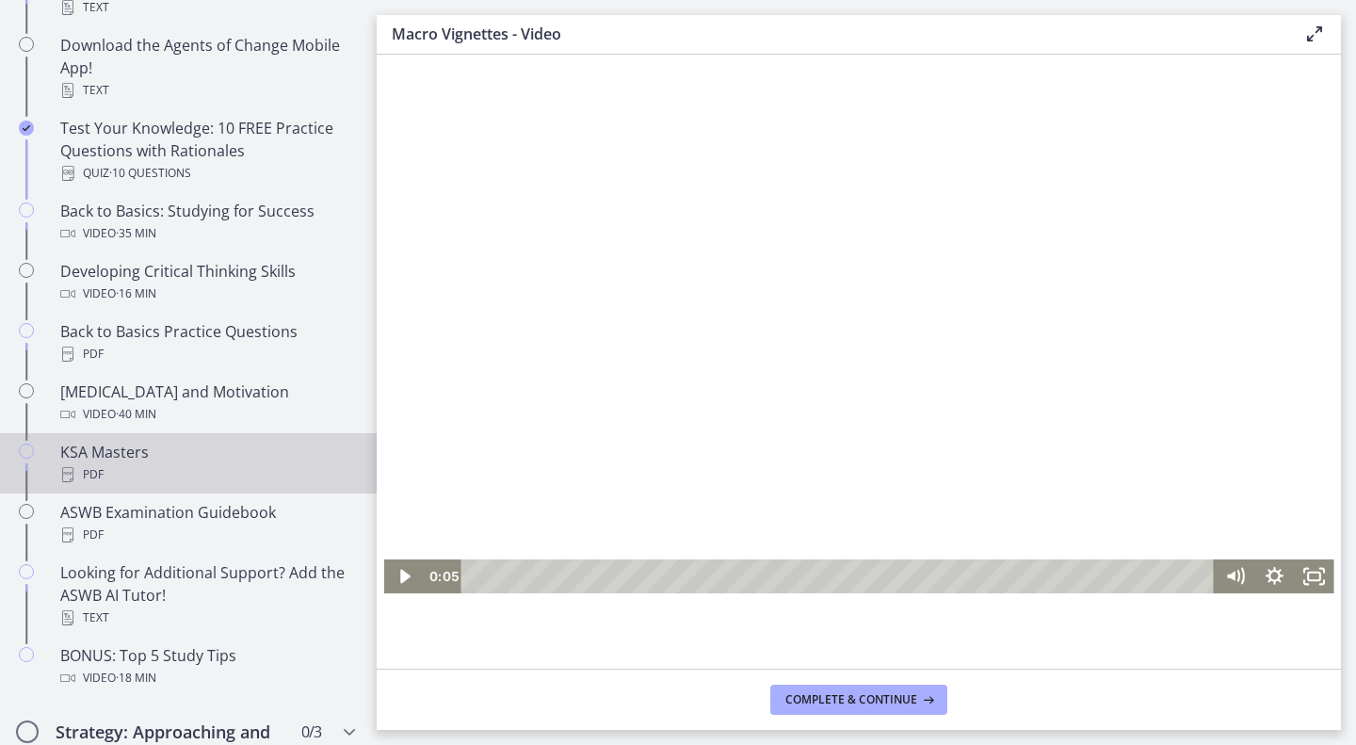
scroll to position [481, 0]
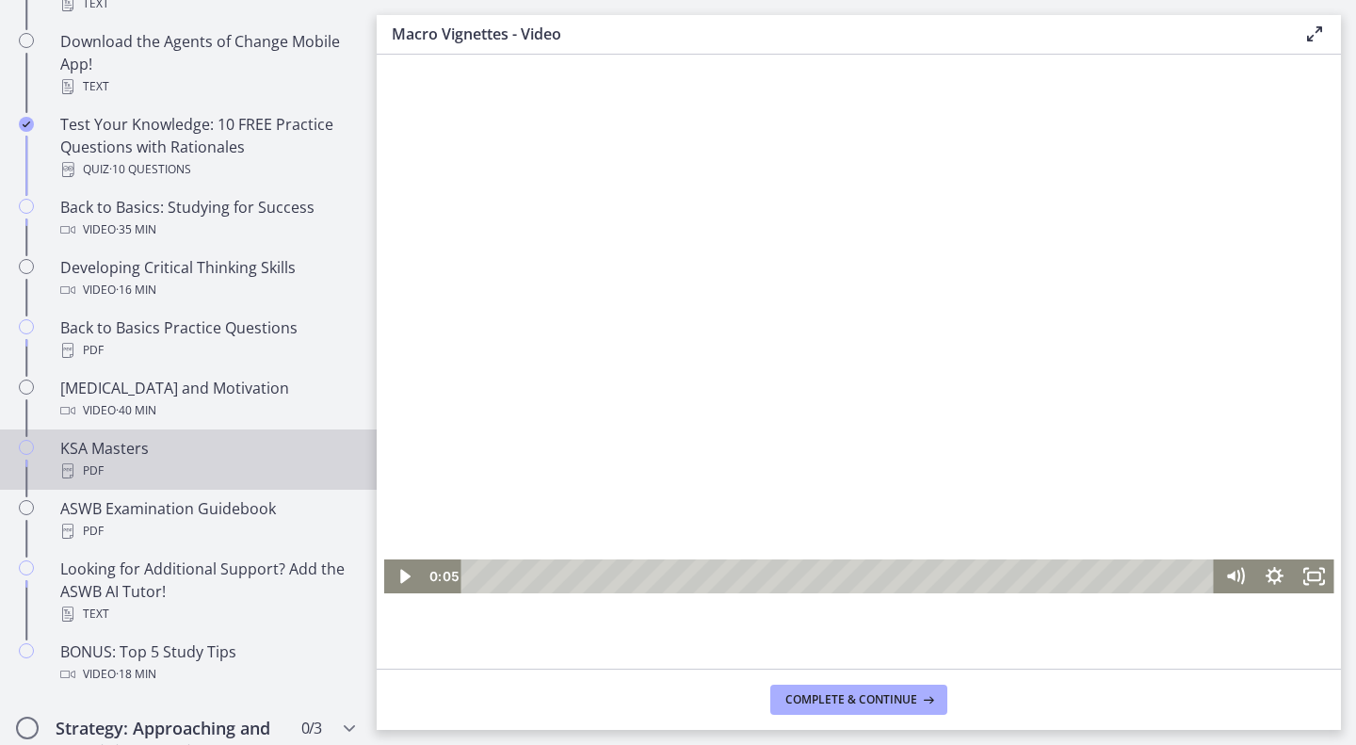
click at [194, 455] on div "KSA Masters PDF" at bounding box center [207, 459] width 294 height 45
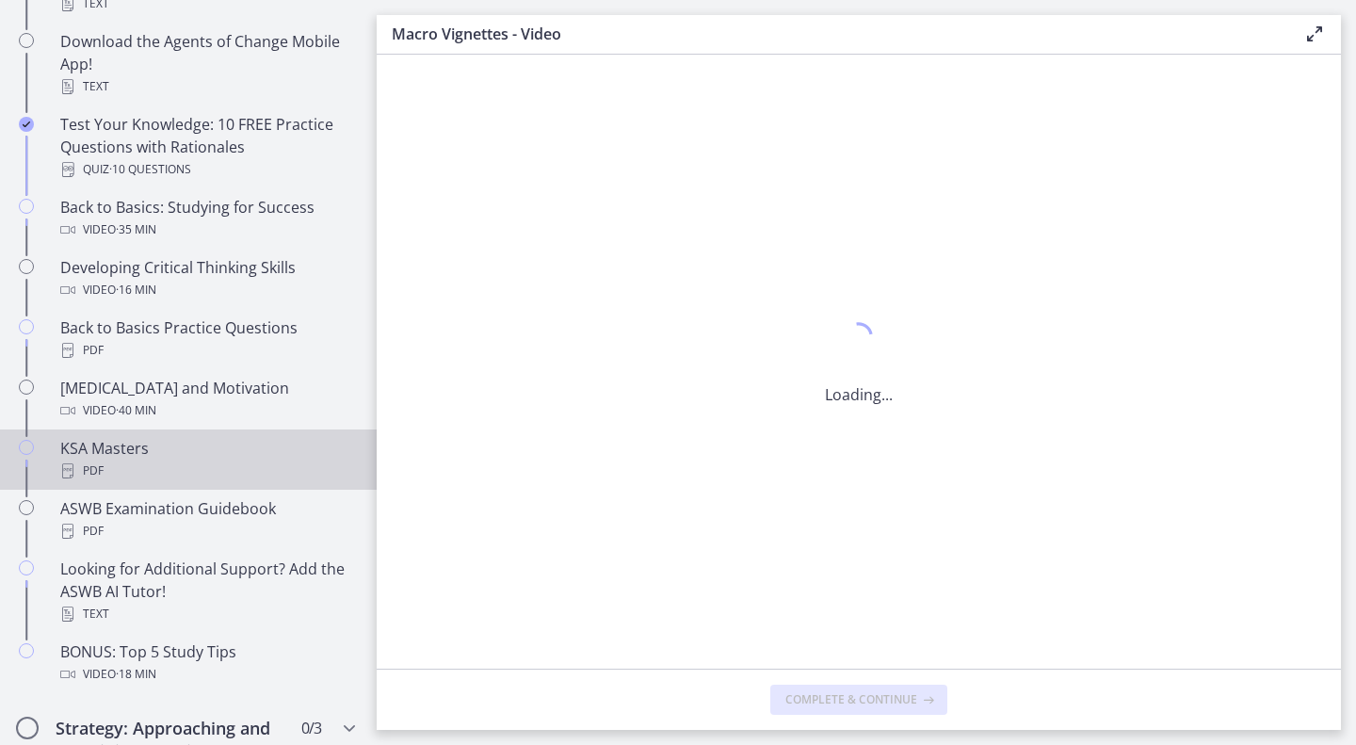
scroll to position [0, 0]
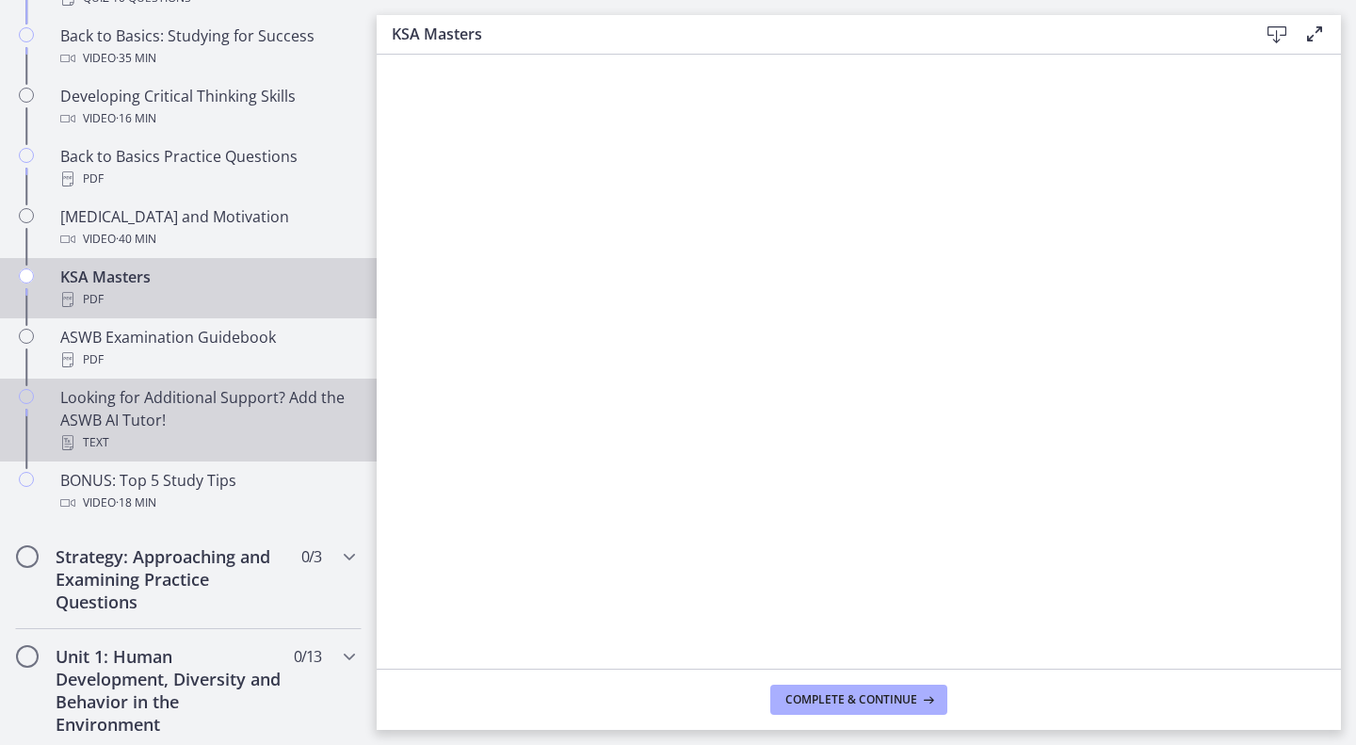
scroll to position [733, 0]
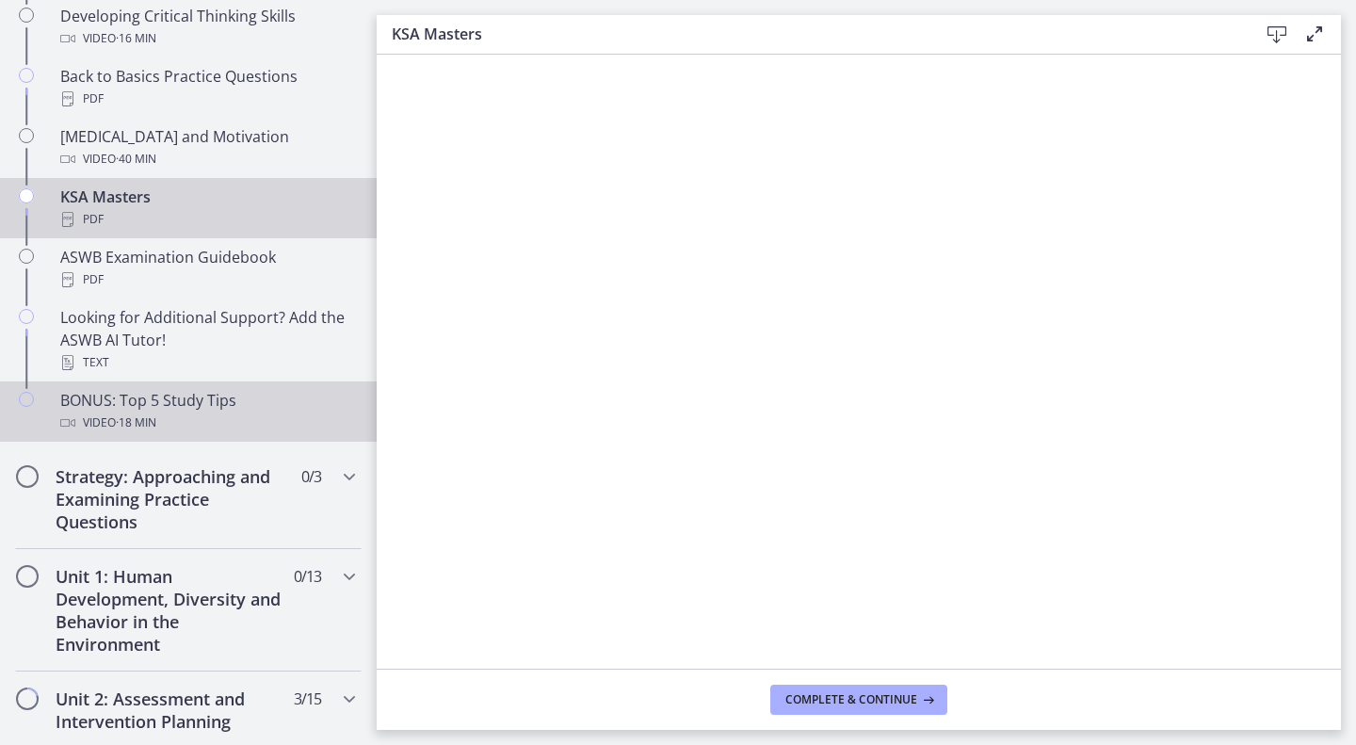
click at [149, 422] on span "· 18 min" at bounding box center [136, 422] width 40 height 23
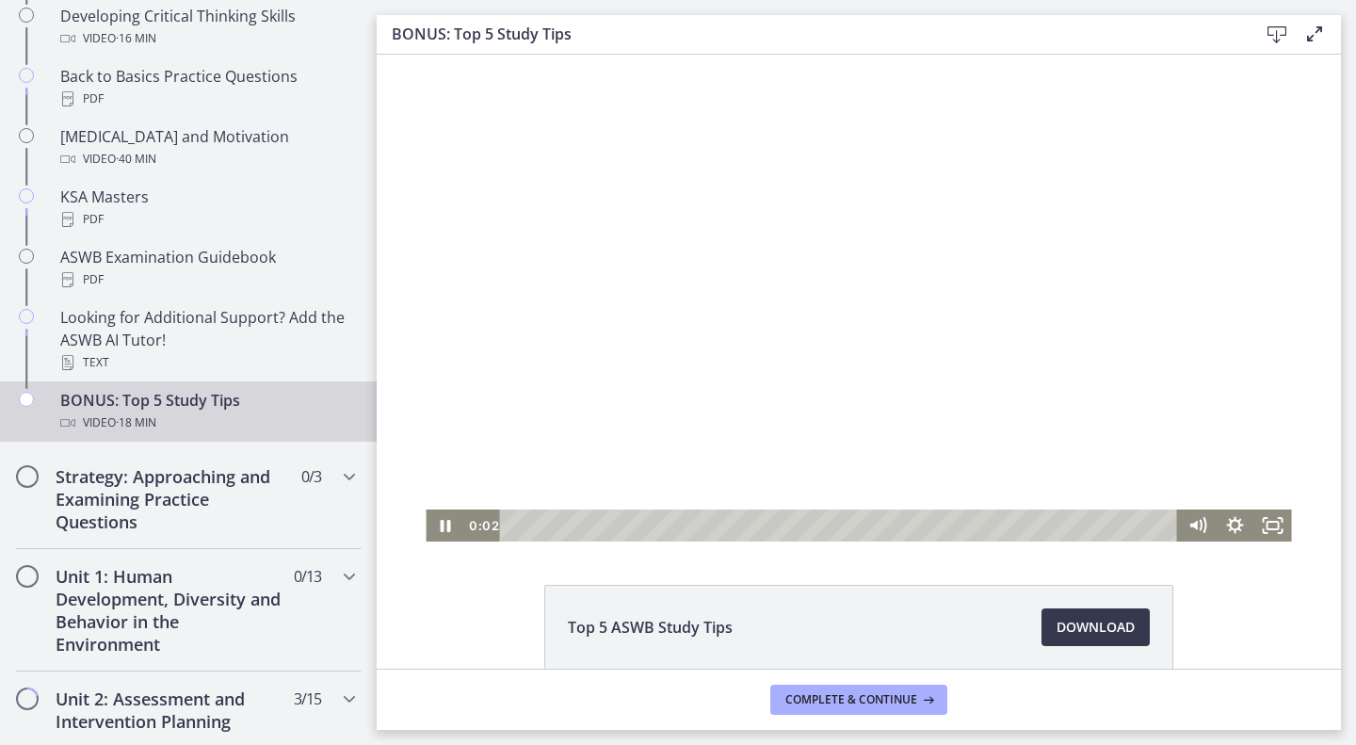
click at [680, 342] on div at bounding box center [858, 298] width 865 height 487
click at [707, 384] on div at bounding box center [858, 298] width 865 height 487
click at [526, 524] on div "0:32" at bounding box center [841, 525] width 655 height 32
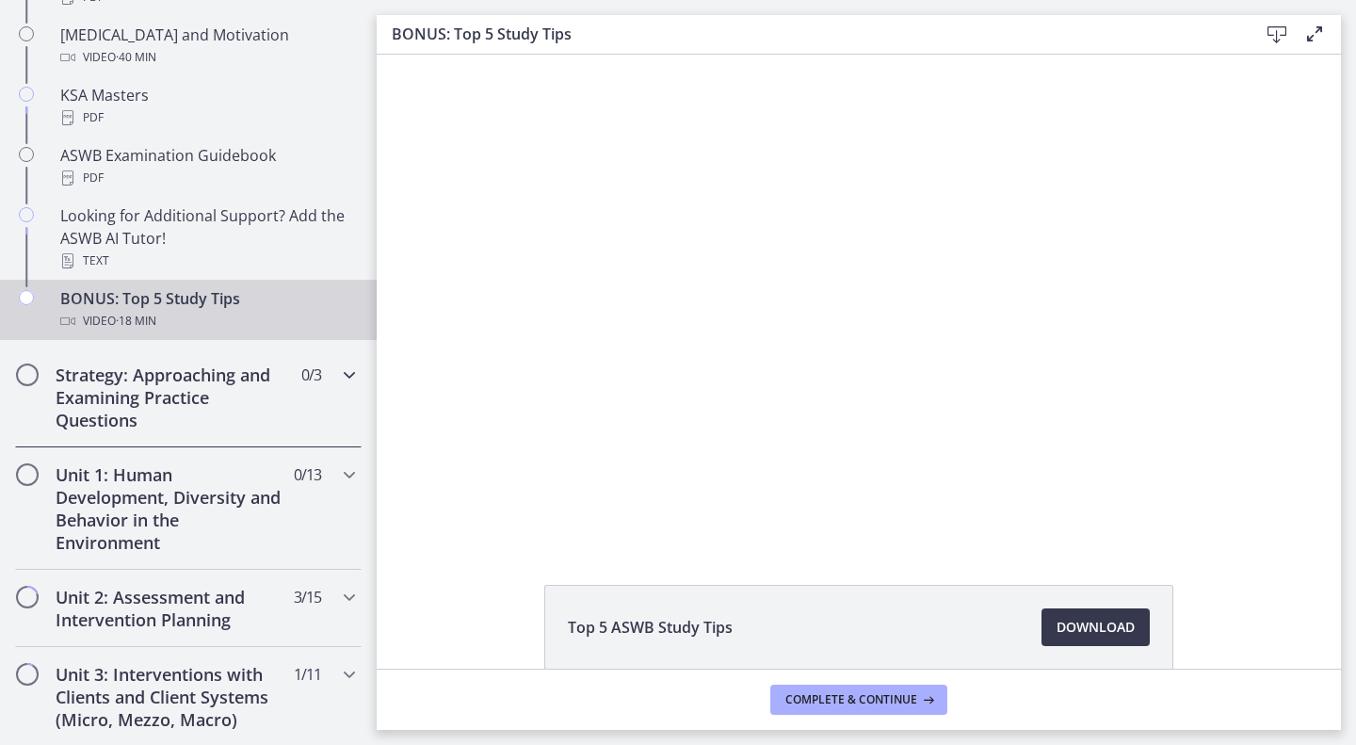
scroll to position [842, 0]
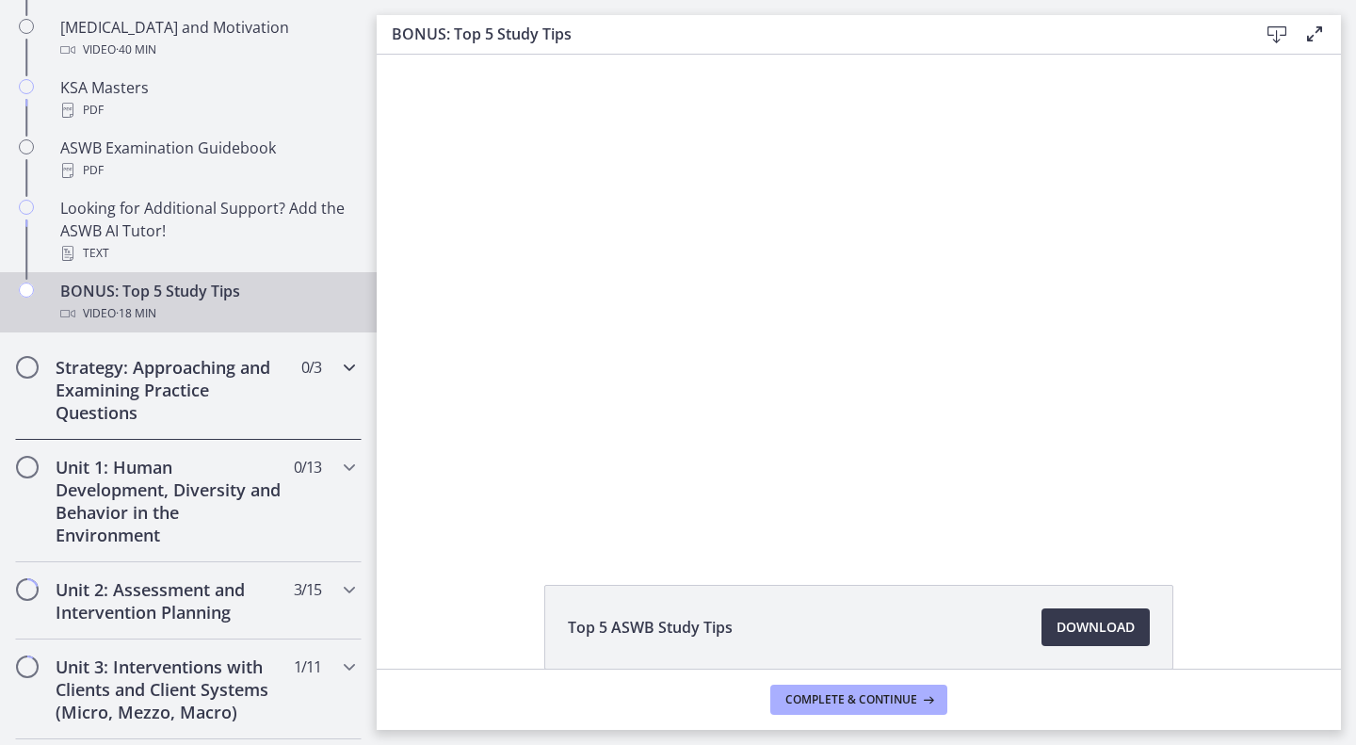
click at [211, 397] on h2 "Strategy: Approaching and Examining Practice Questions" at bounding box center [171, 390] width 230 height 68
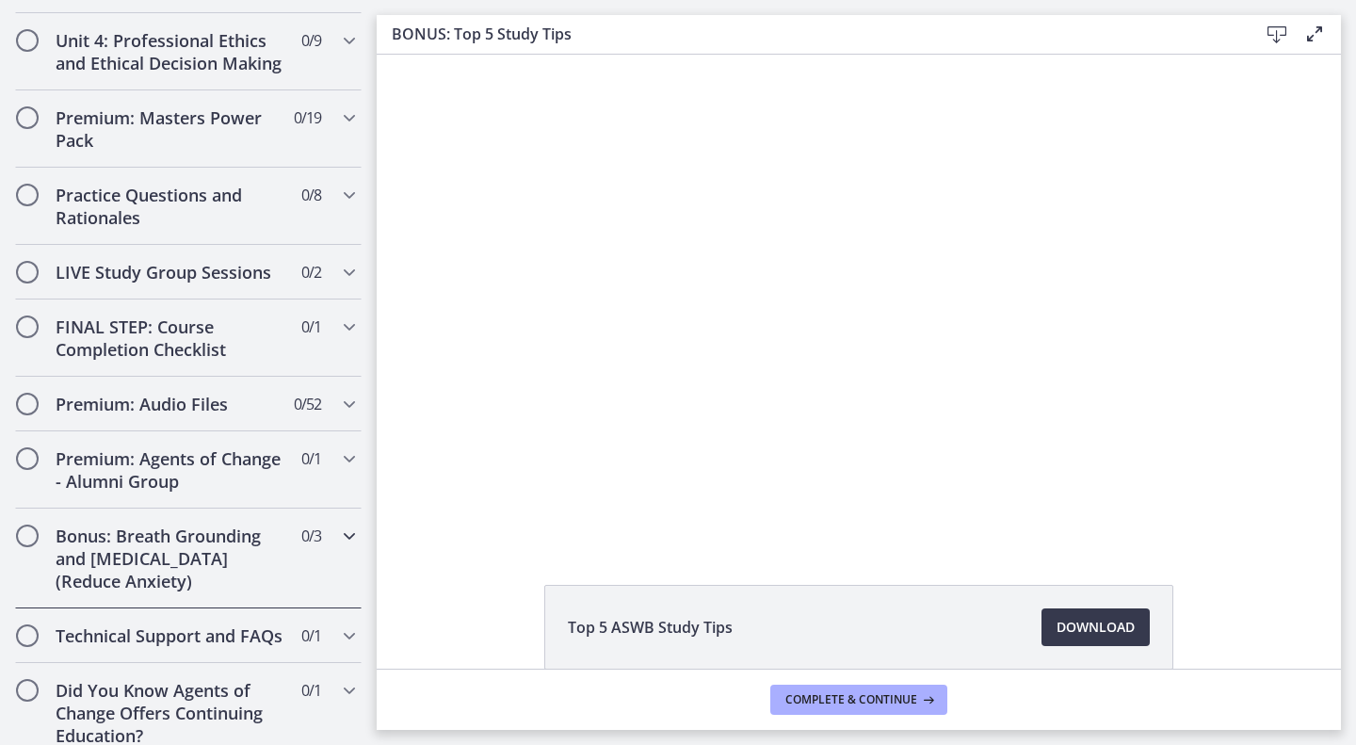
scroll to position [1040, 0]
click at [226, 362] on h2 "FINAL STEP: Course Completion Checklist" at bounding box center [171, 338] width 230 height 45
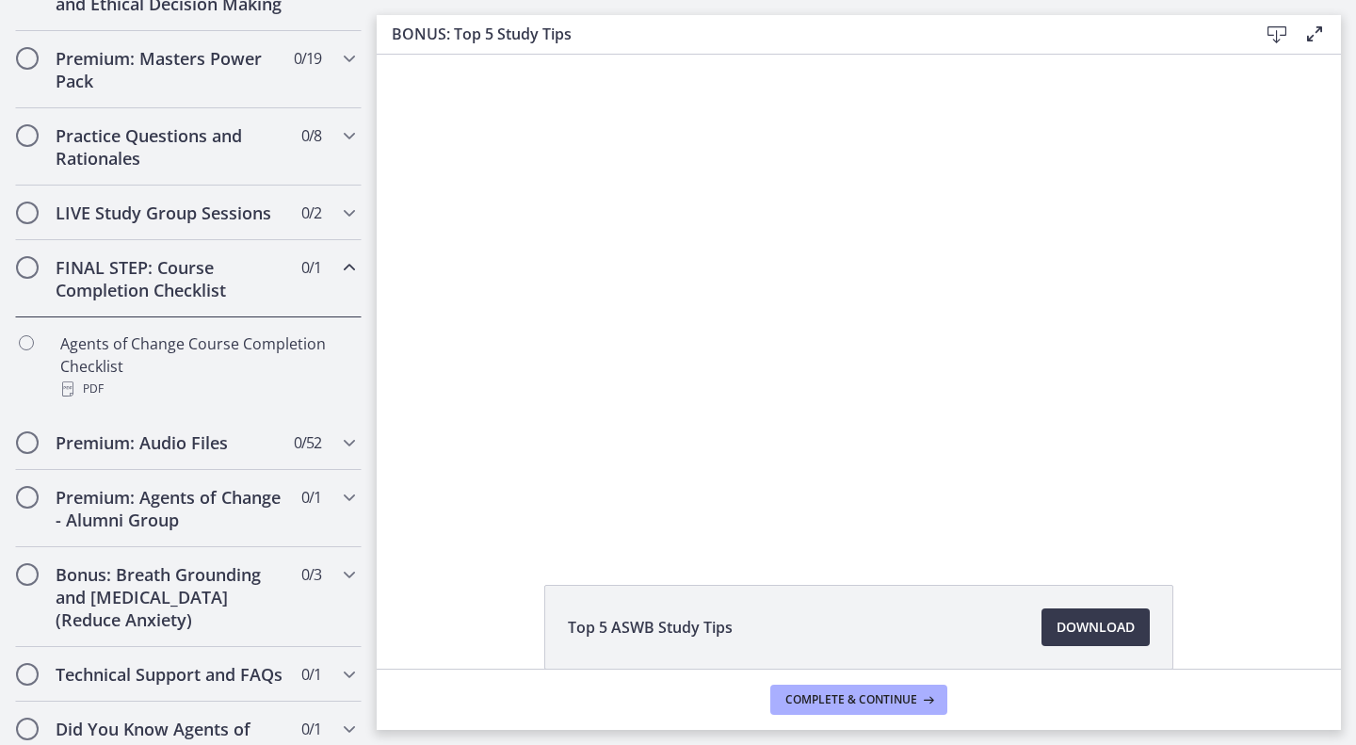
scroll to position [821, 0]
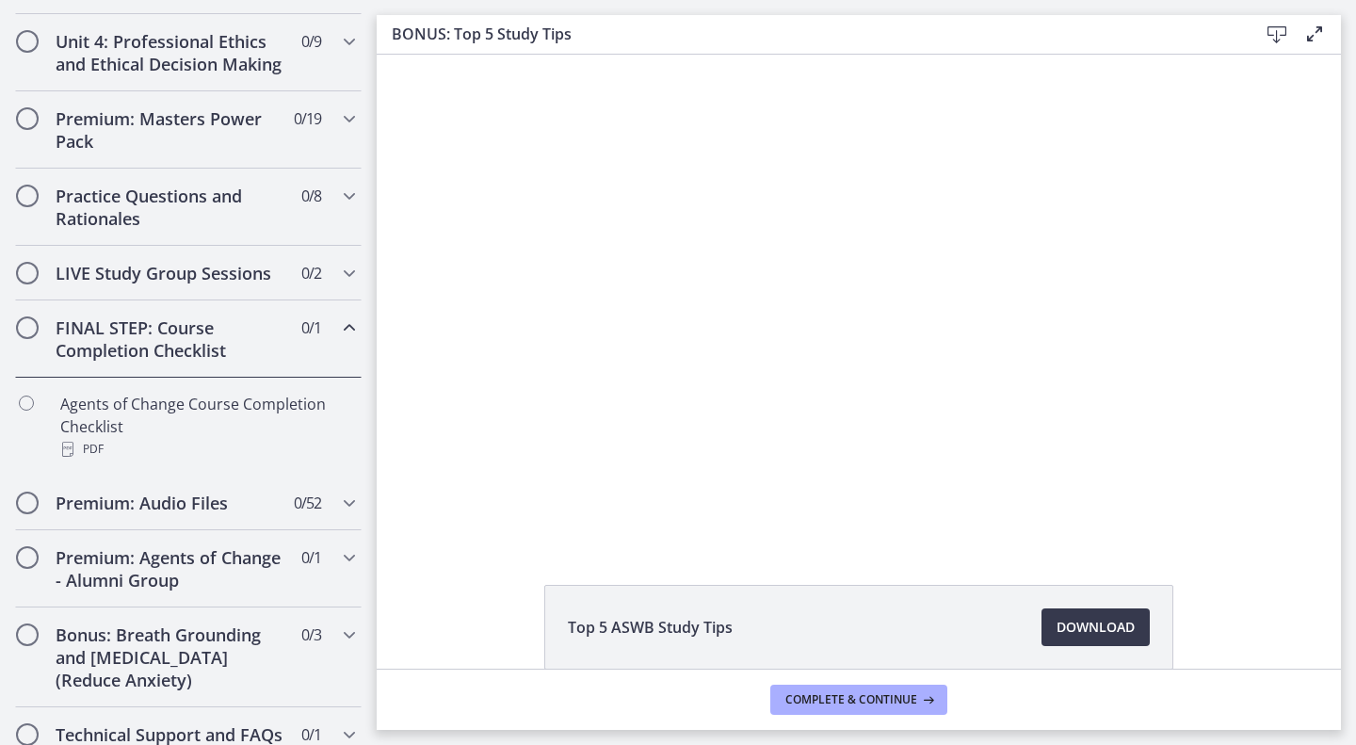
click at [226, 362] on h2 "FINAL STEP: Course Completion Checklist" at bounding box center [171, 338] width 230 height 45
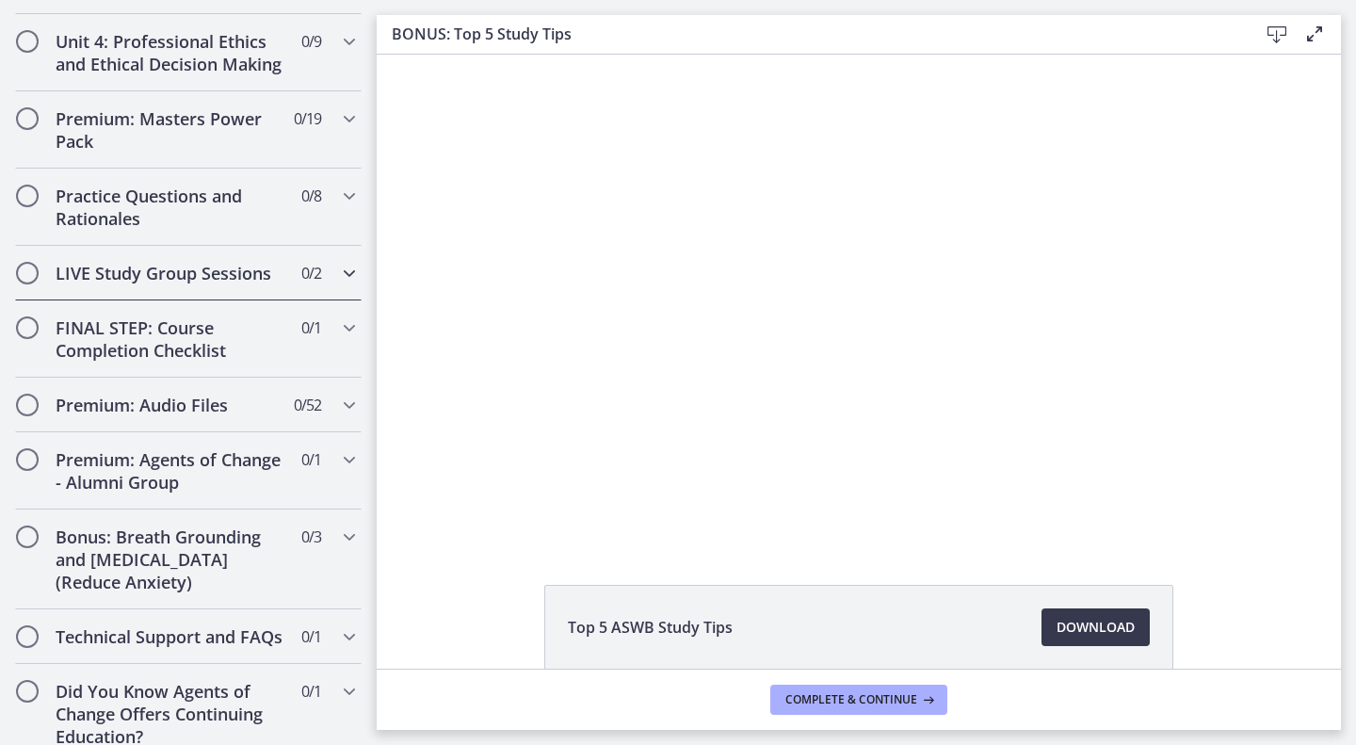
click at [235, 284] on h2 "LIVE Study Group Sessions" at bounding box center [171, 273] width 230 height 23
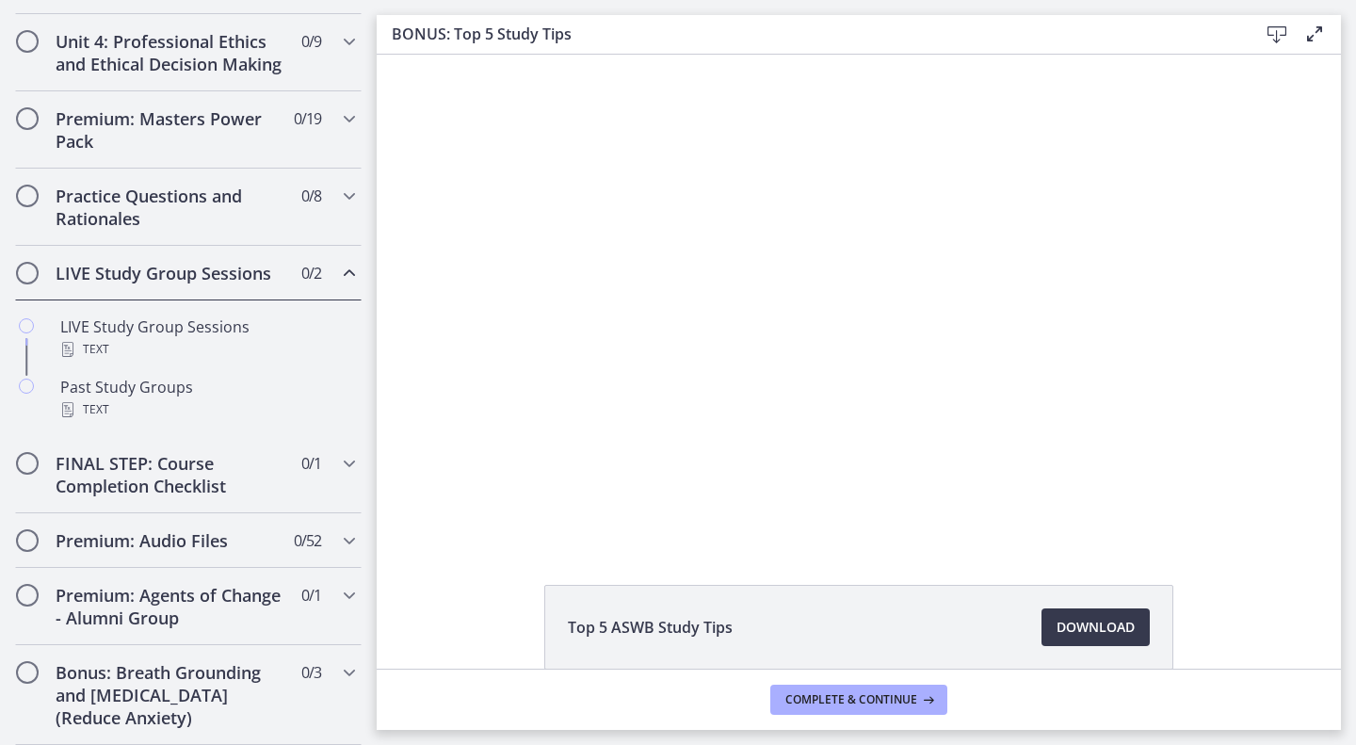
click at [235, 284] on h2 "LIVE Study Group Sessions" at bounding box center [171, 273] width 230 height 23
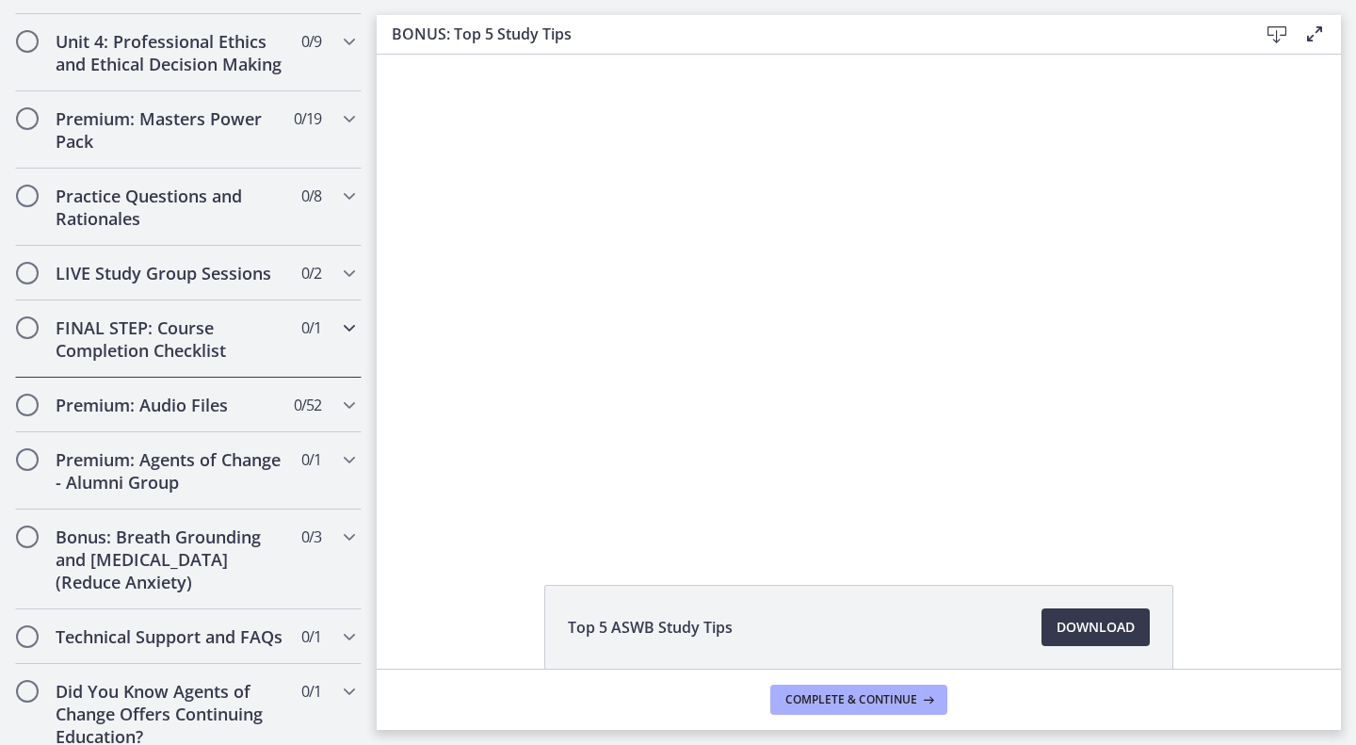
click at [223, 349] on h2 "FINAL STEP: Course Completion Checklist" at bounding box center [171, 338] width 230 height 45
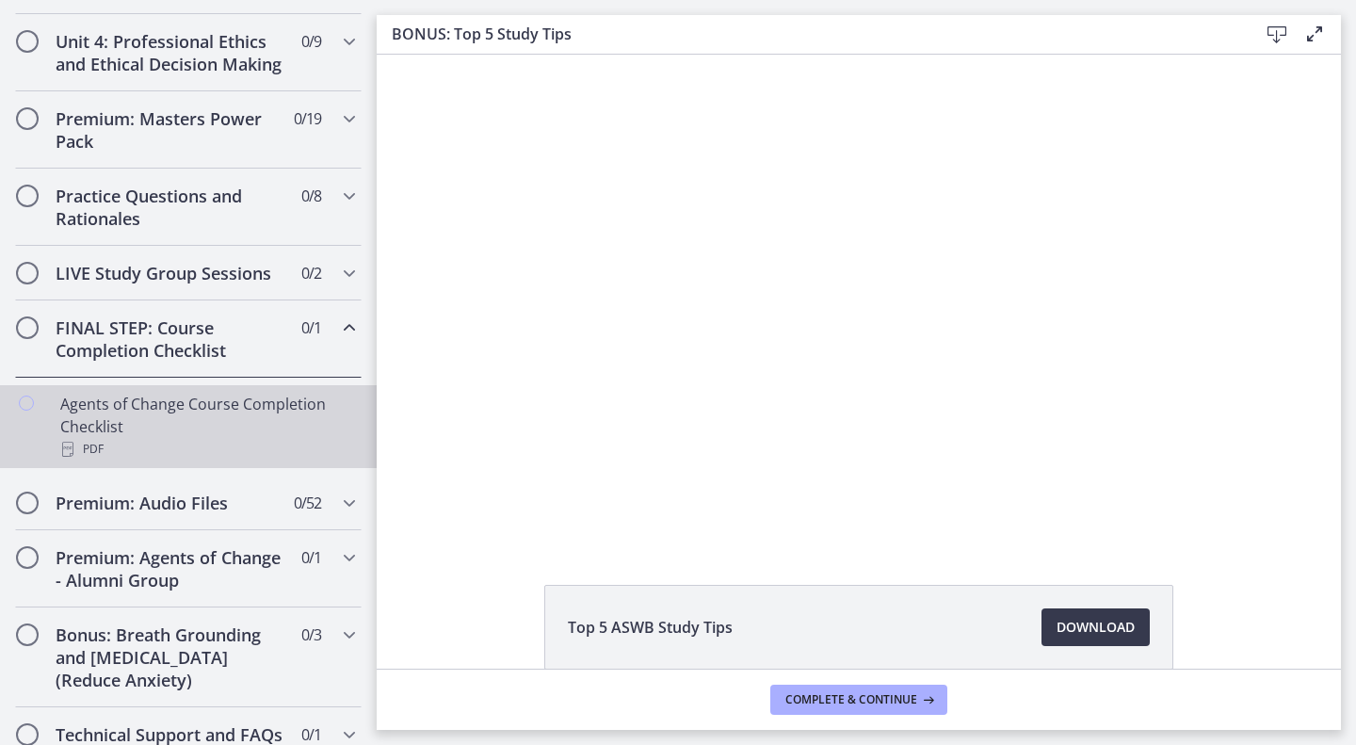
click at [270, 415] on div "Agents of Change Course Completion Checklist PDF" at bounding box center [207, 427] width 294 height 68
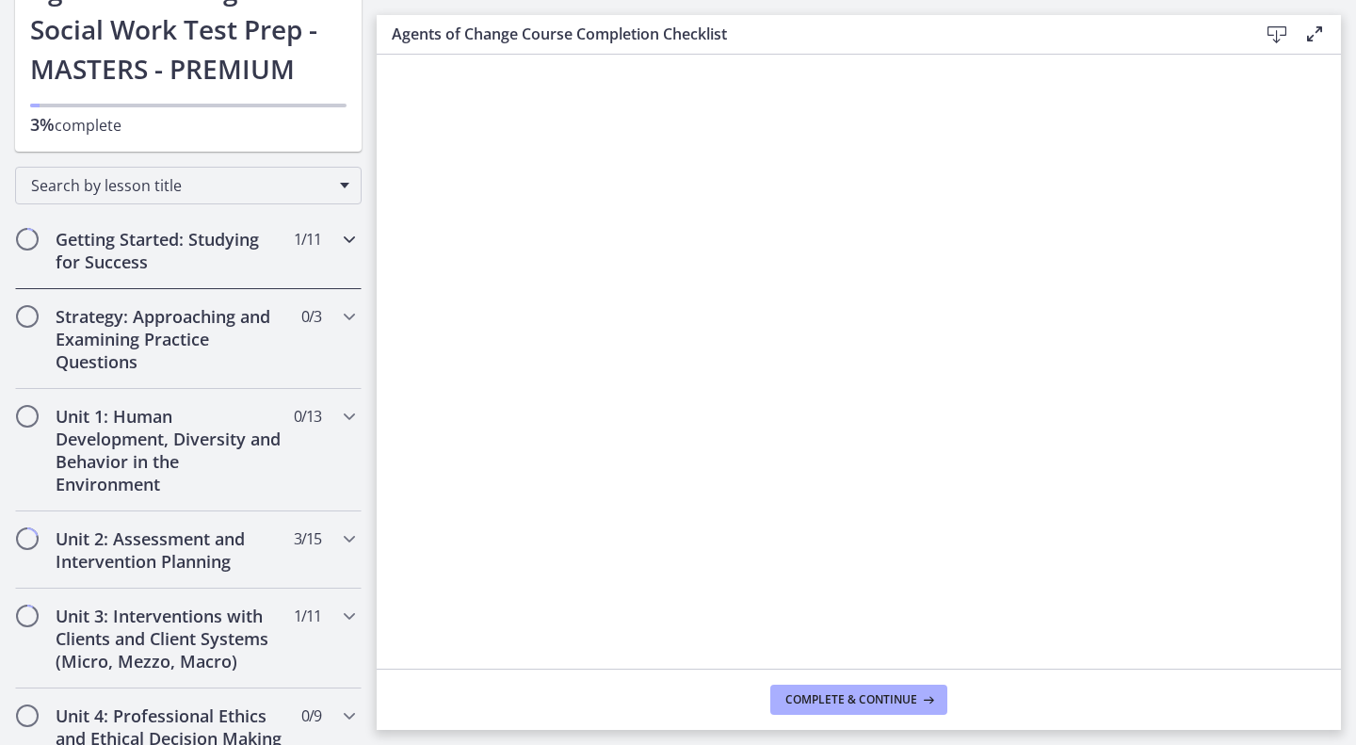
scroll to position [149, 0]
click at [263, 247] on h2 "Getting Started: Studying for Success" at bounding box center [171, 248] width 230 height 45
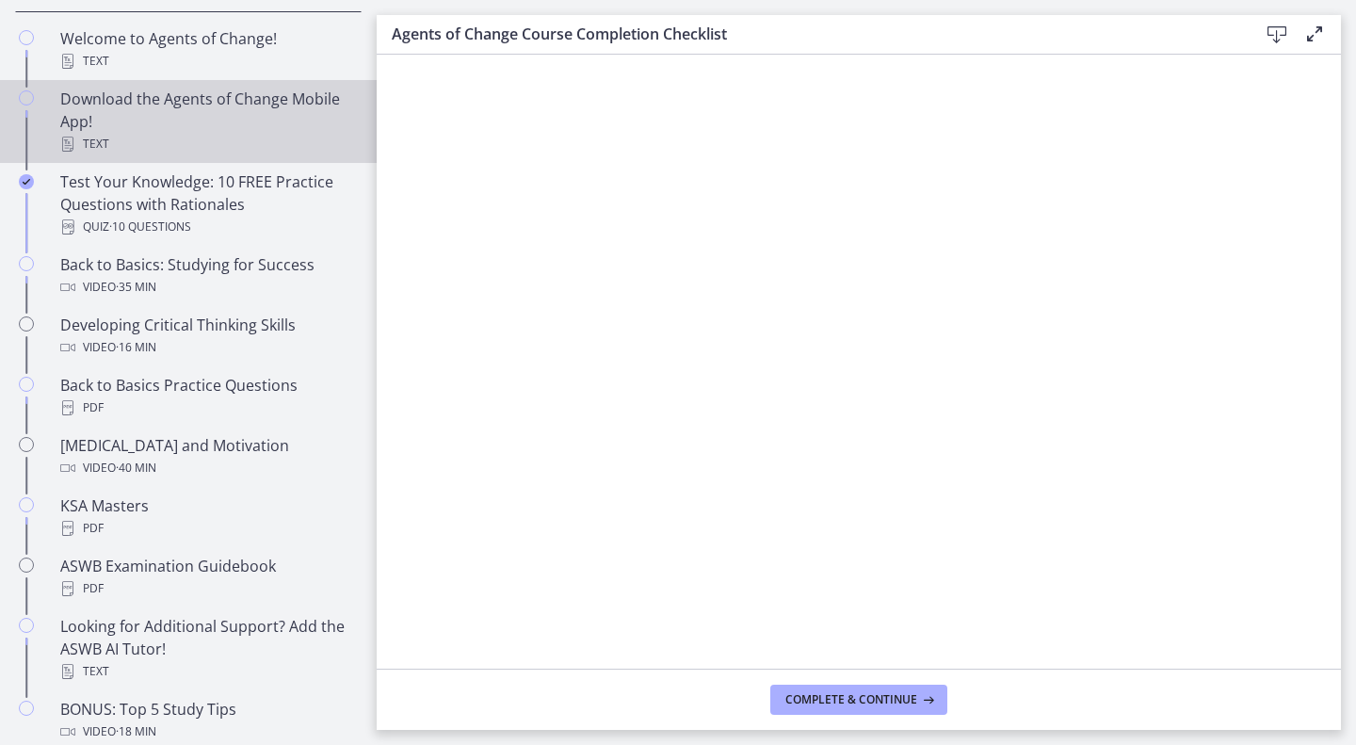
scroll to position [428, 0]
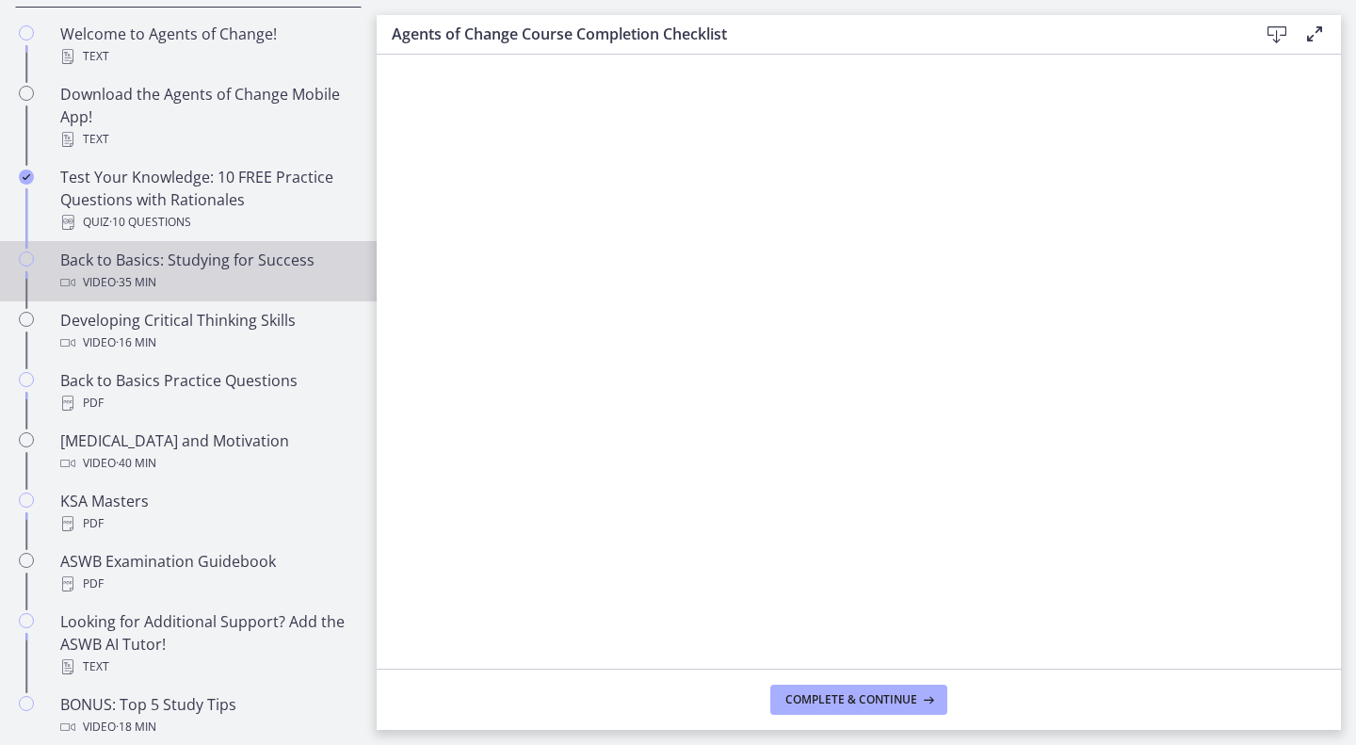
click at [235, 277] on div "Video · 35 min" at bounding box center [207, 282] width 294 height 23
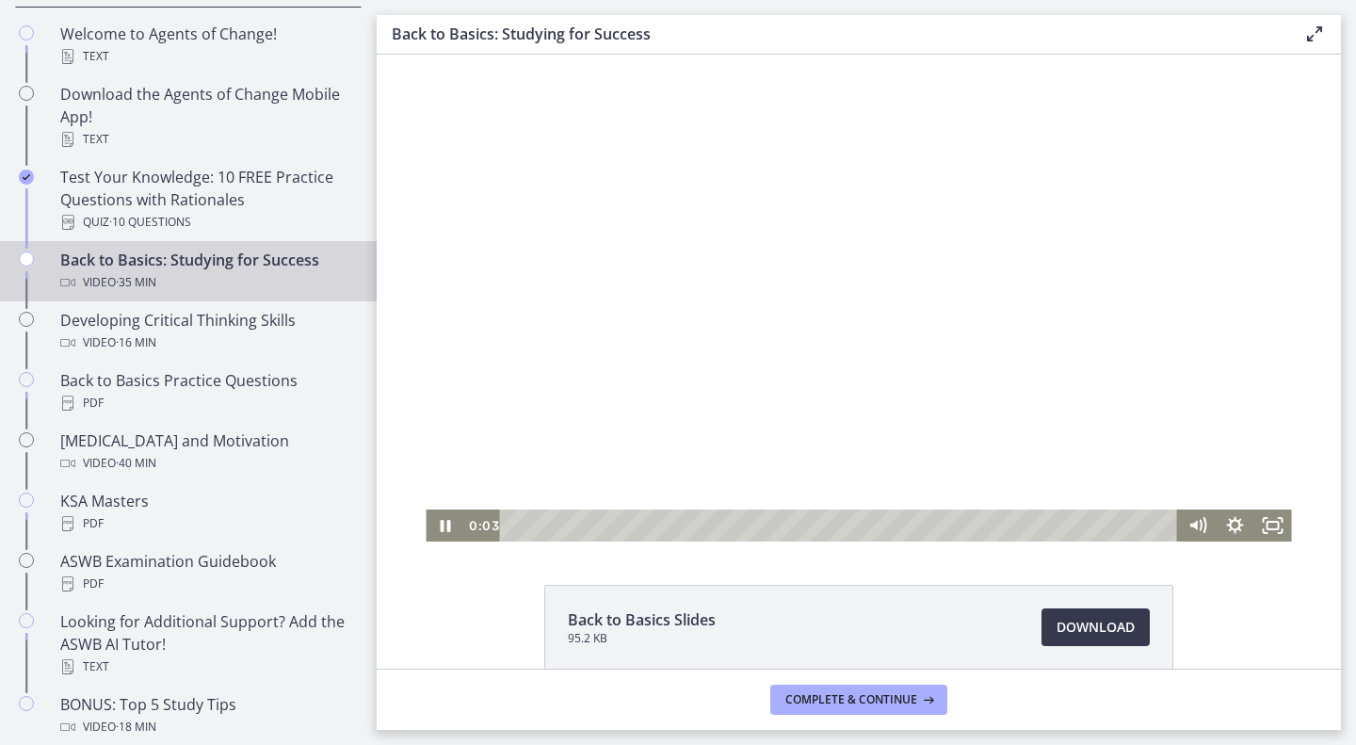
click at [524, 524] on div "Playbar" at bounding box center [841, 525] width 655 height 32
click at [735, 386] on div at bounding box center [858, 298] width 865 height 487
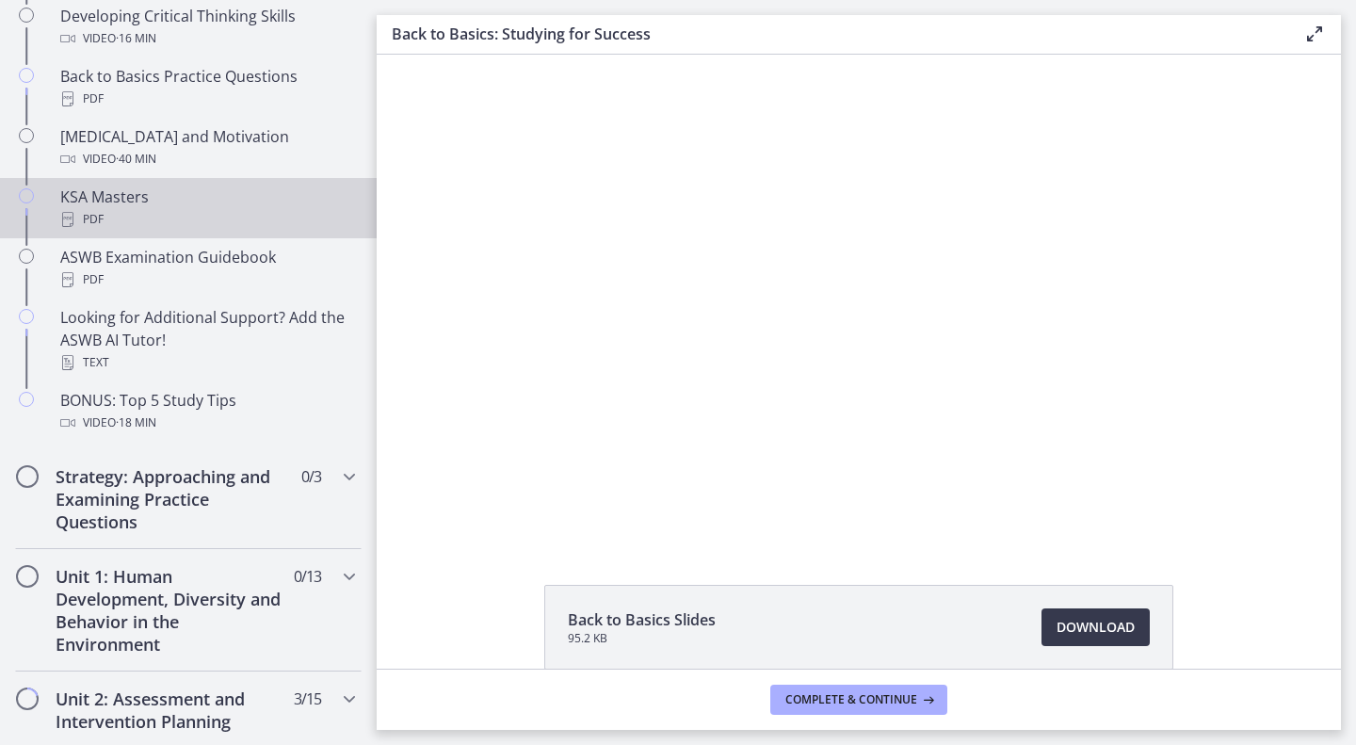
scroll to position [734, 0]
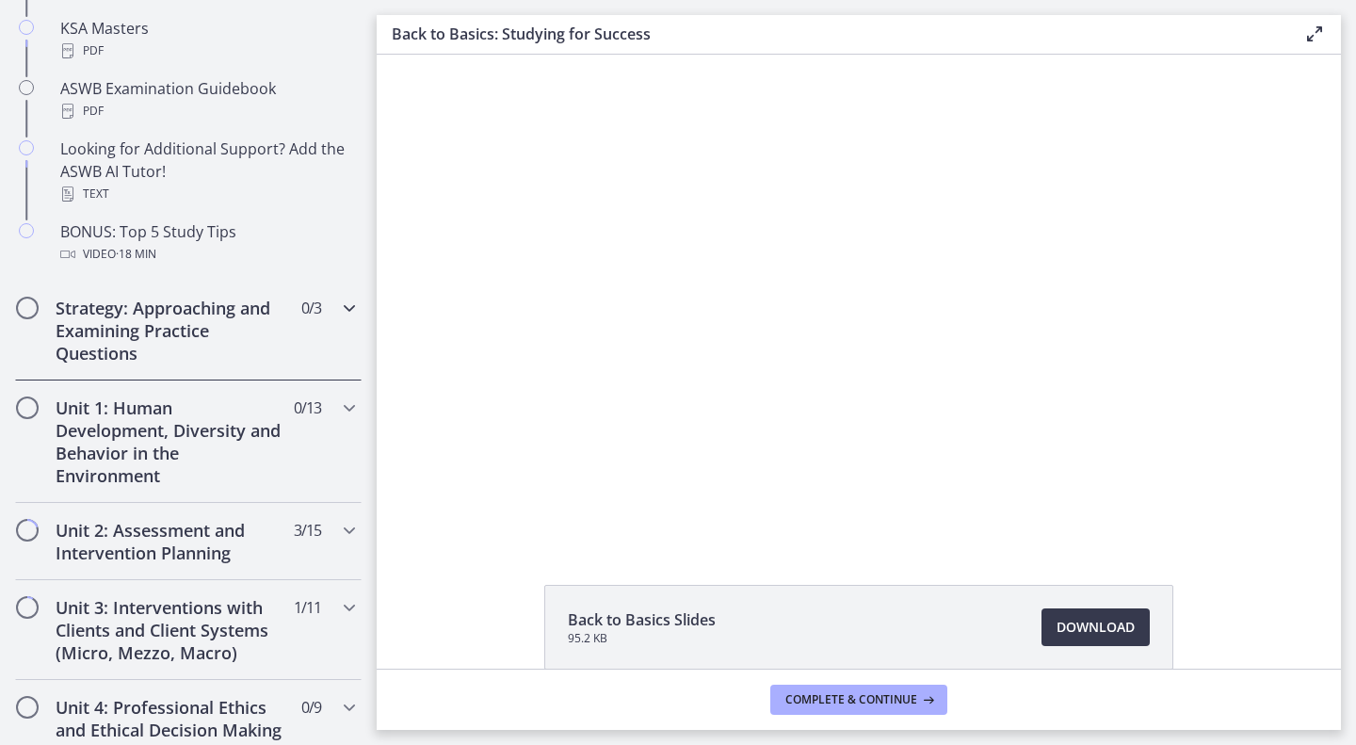
click at [282, 353] on div "Strategy: Approaching and Examining Practice Questions 0 / 3 Completed" at bounding box center [188, 331] width 347 height 100
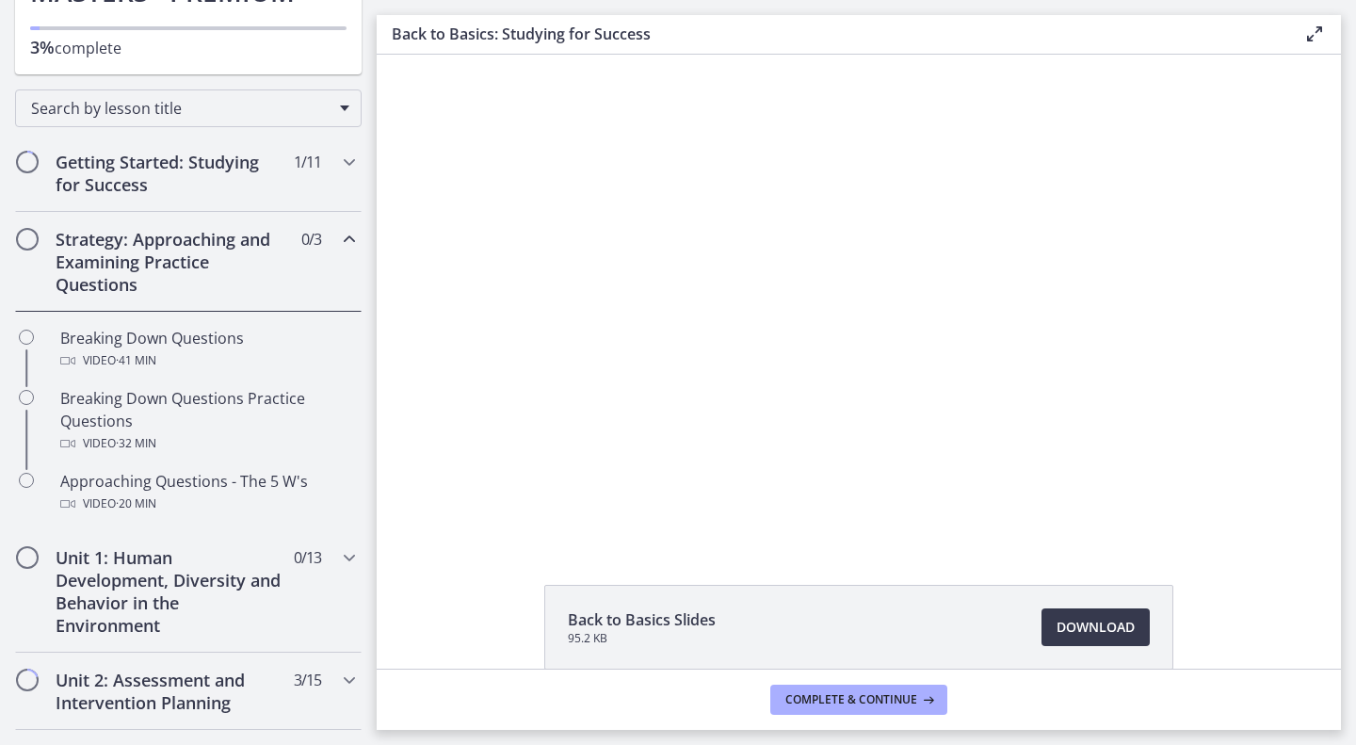
scroll to position [231, 0]
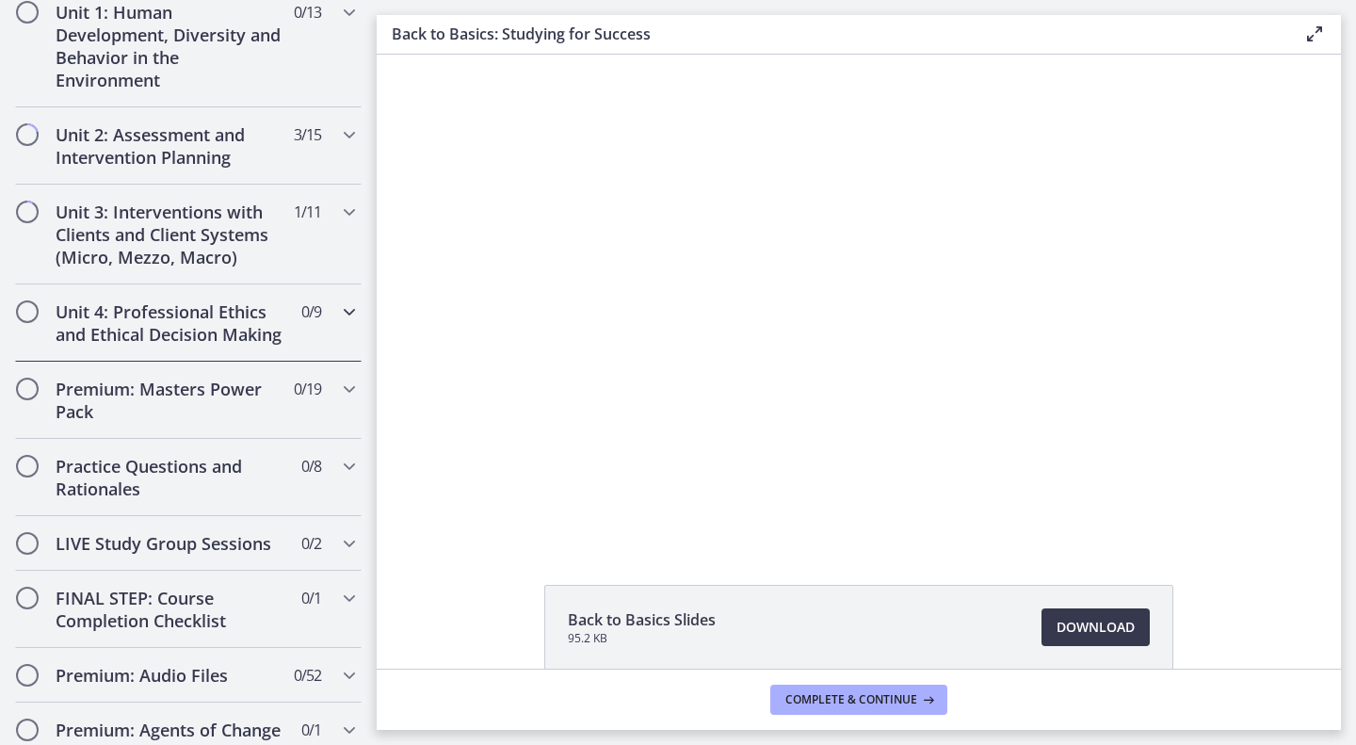
scroll to position [772, 0]
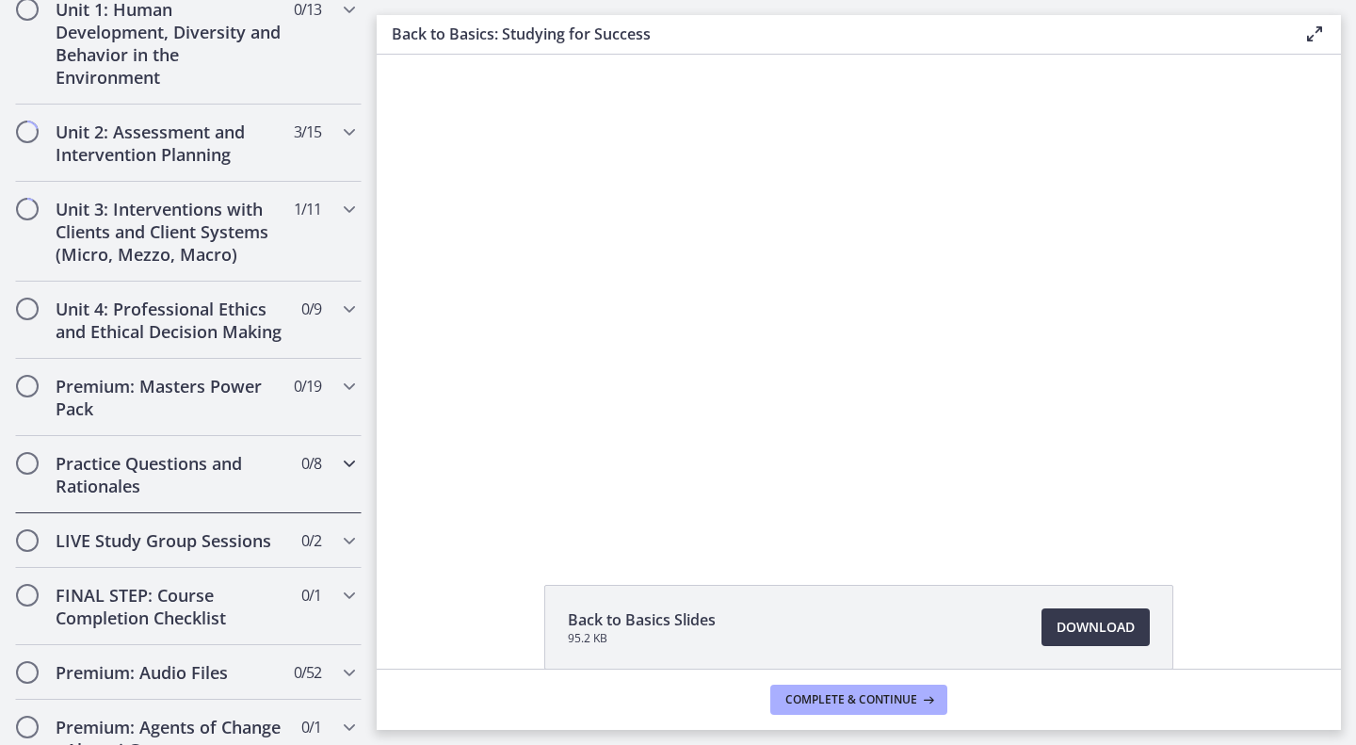
click at [231, 497] on h2 "Practice Questions and Rationales" at bounding box center [171, 474] width 230 height 45
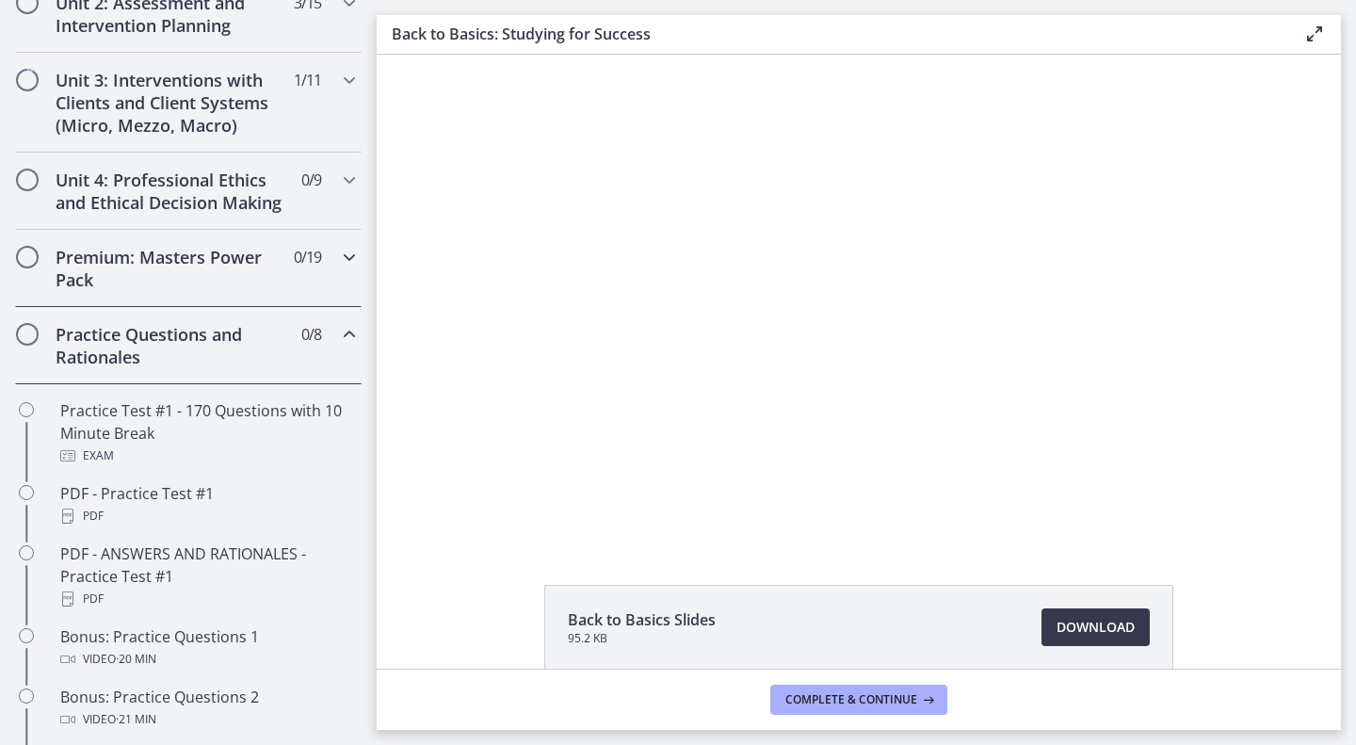
scroll to position [699, 0]
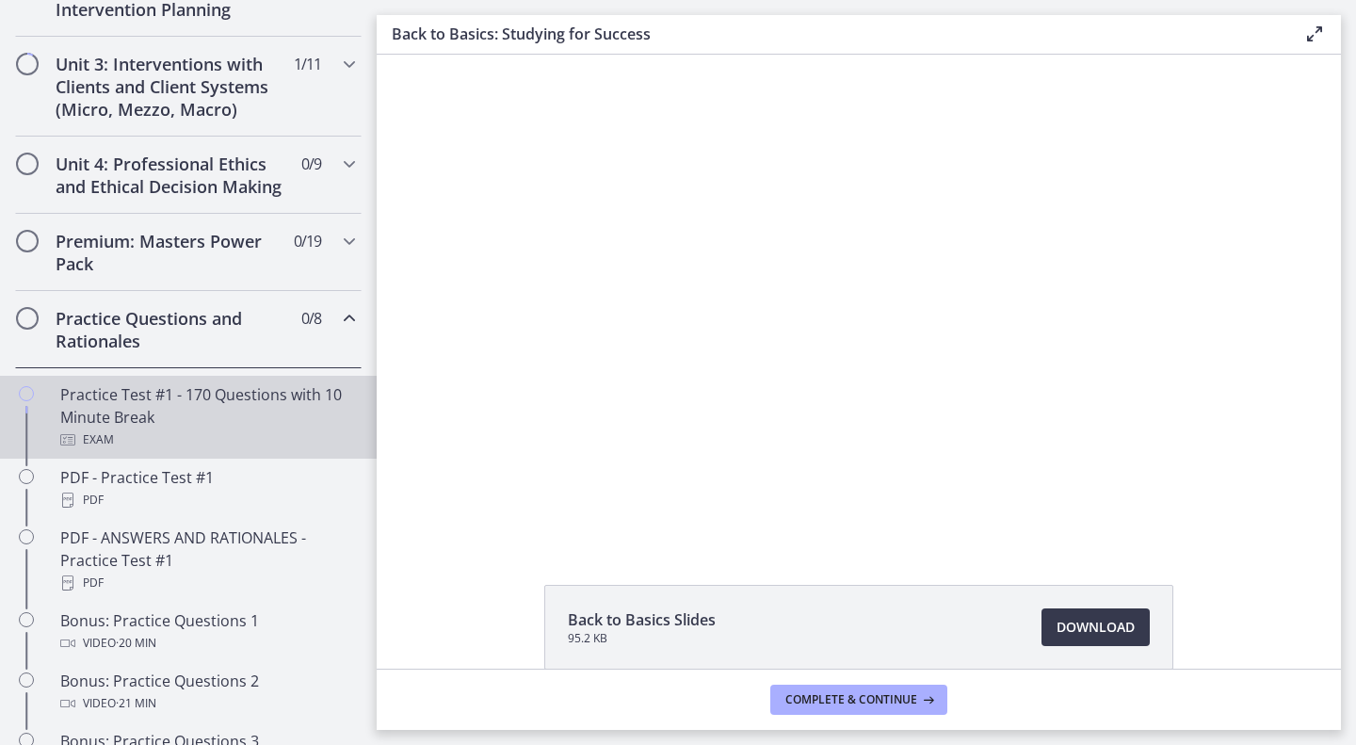
click at [229, 447] on div "Practice Test #1 - 170 Questions with 10 Minute Break Exam" at bounding box center [207, 417] width 294 height 68
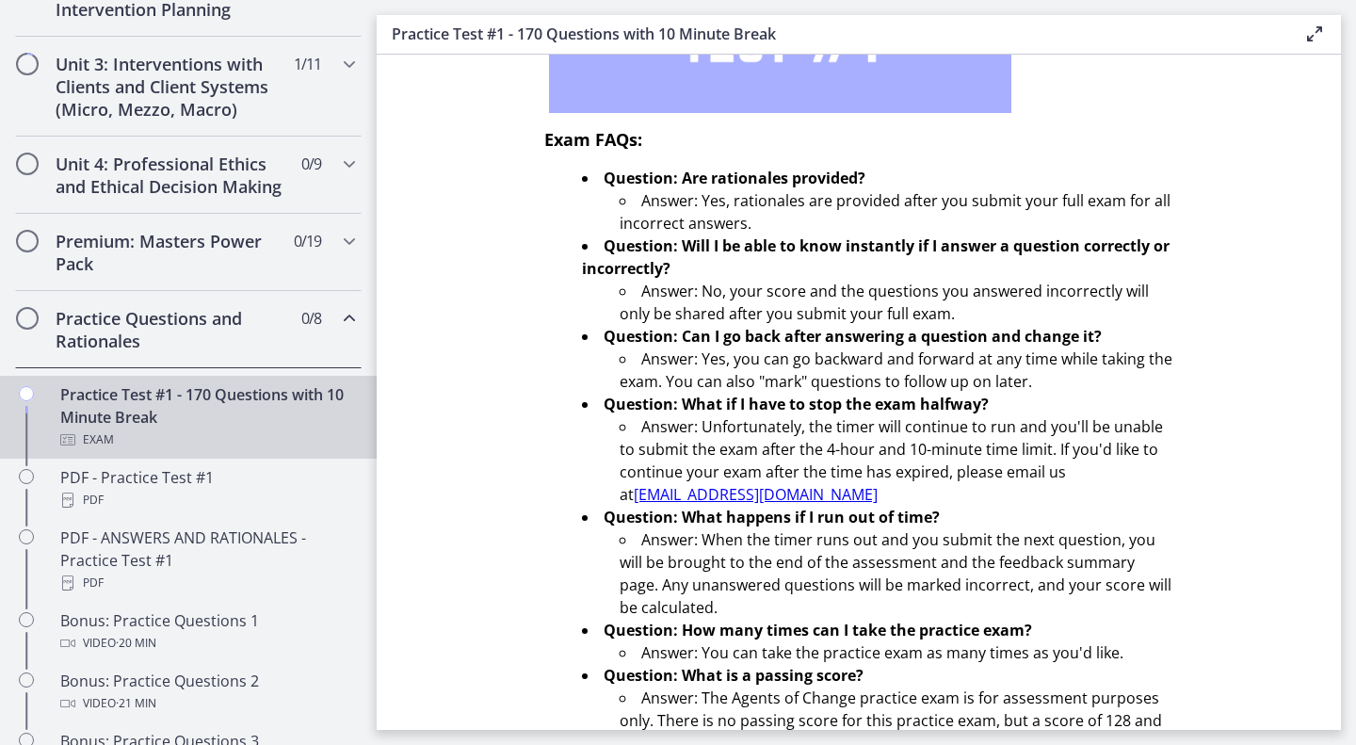
scroll to position [589, 0]
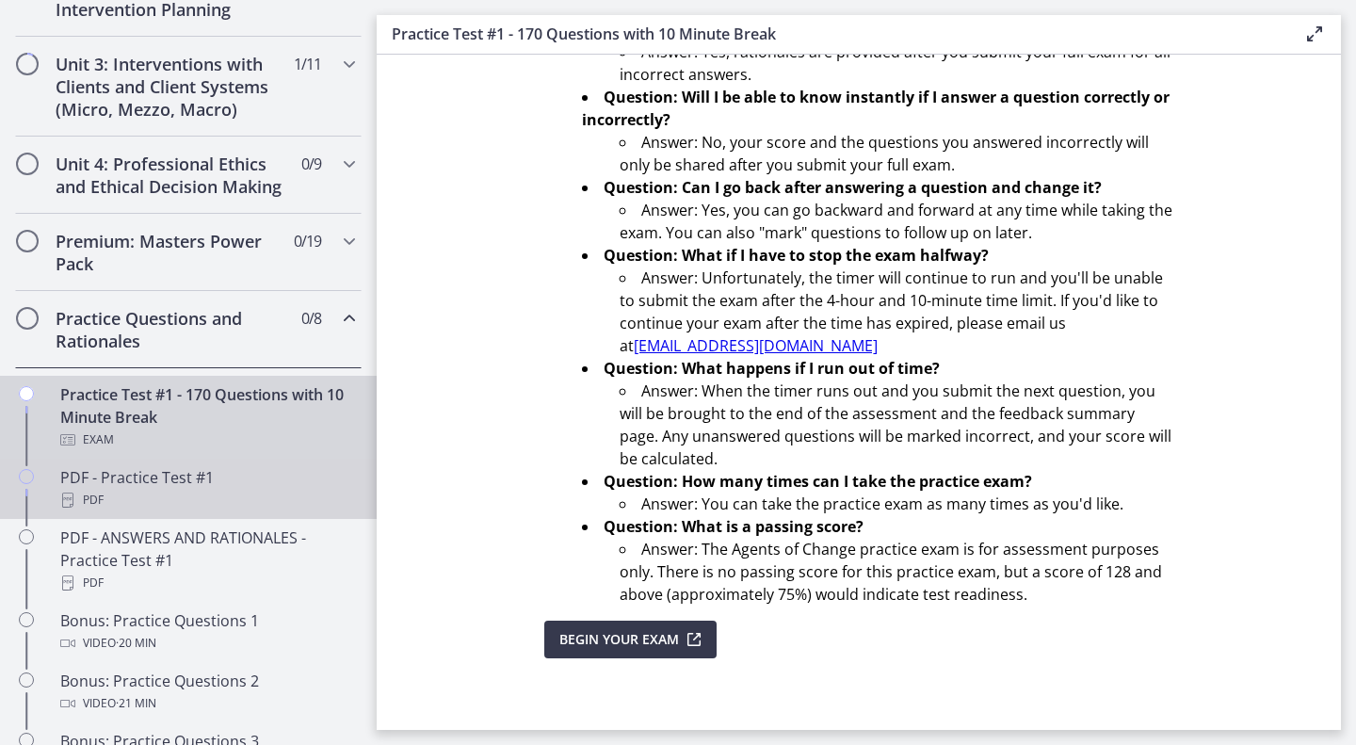
click at [185, 508] on div "PDF - Practice Test #1 PDF" at bounding box center [207, 488] width 294 height 45
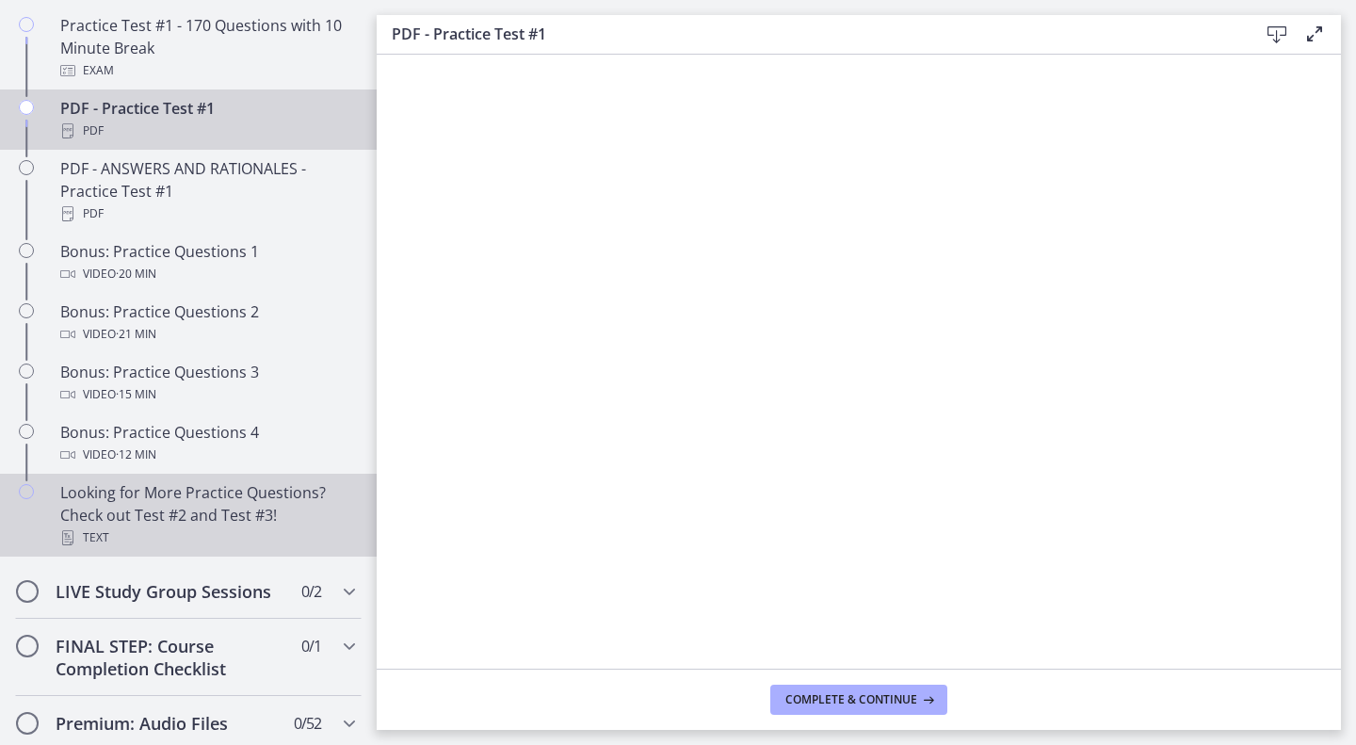
scroll to position [1069, 0]
click at [206, 548] on div "Text" at bounding box center [207, 536] width 294 height 23
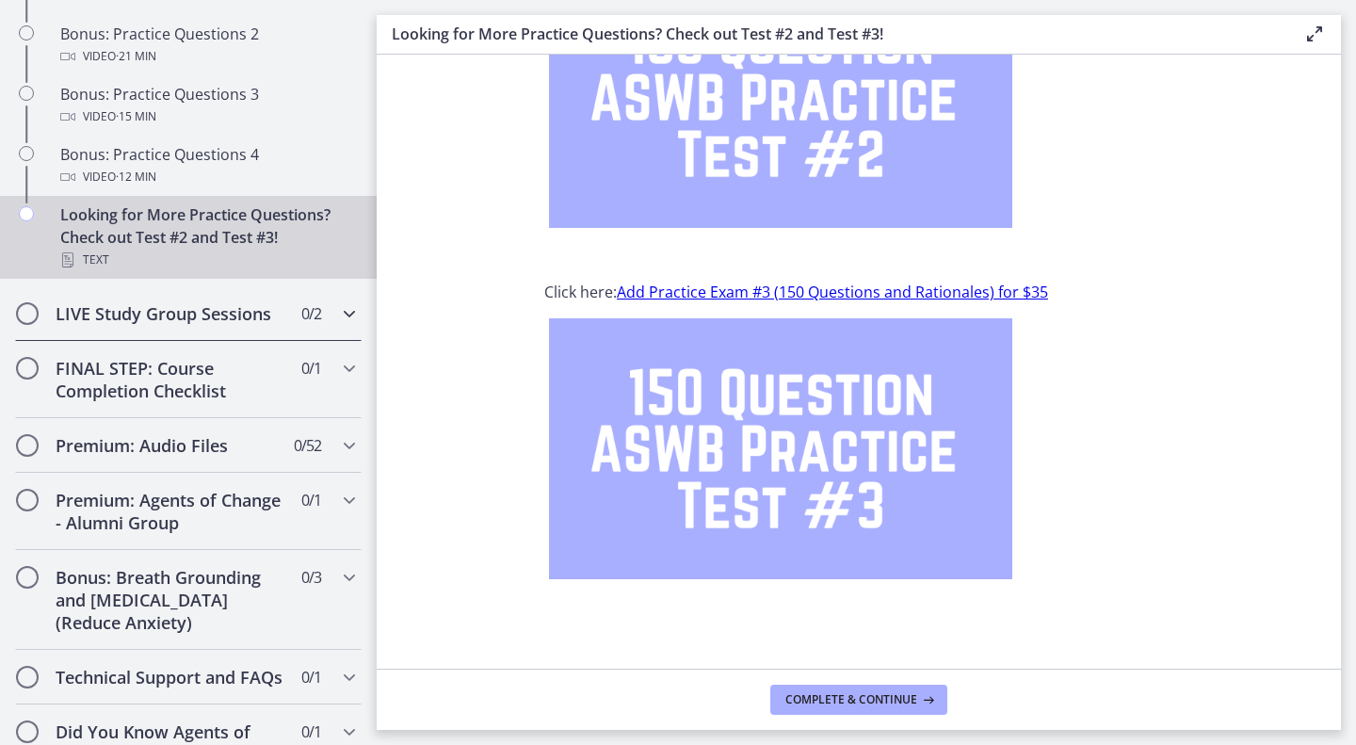
scroll to position [1352, 0]
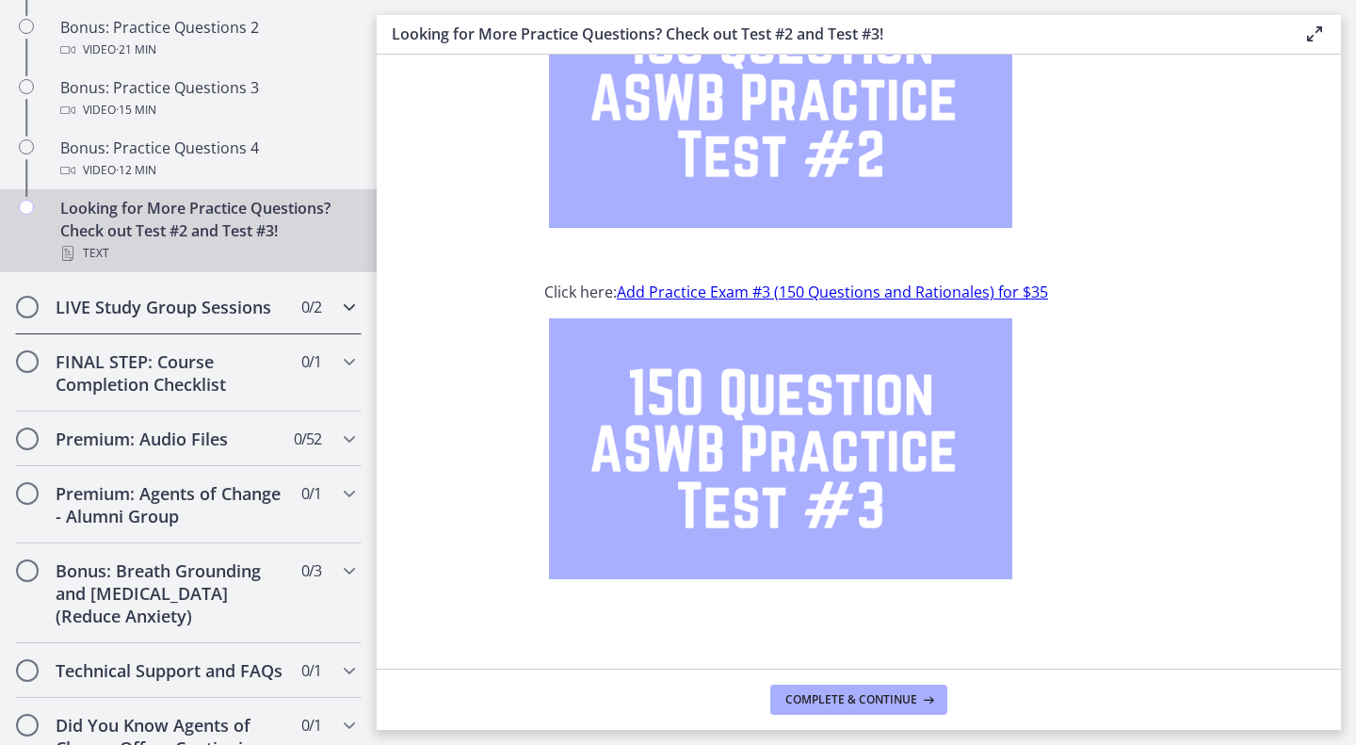
click at [260, 318] on h2 "LIVE Study Group Sessions" at bounding box center [171, 307] width 230 height 23
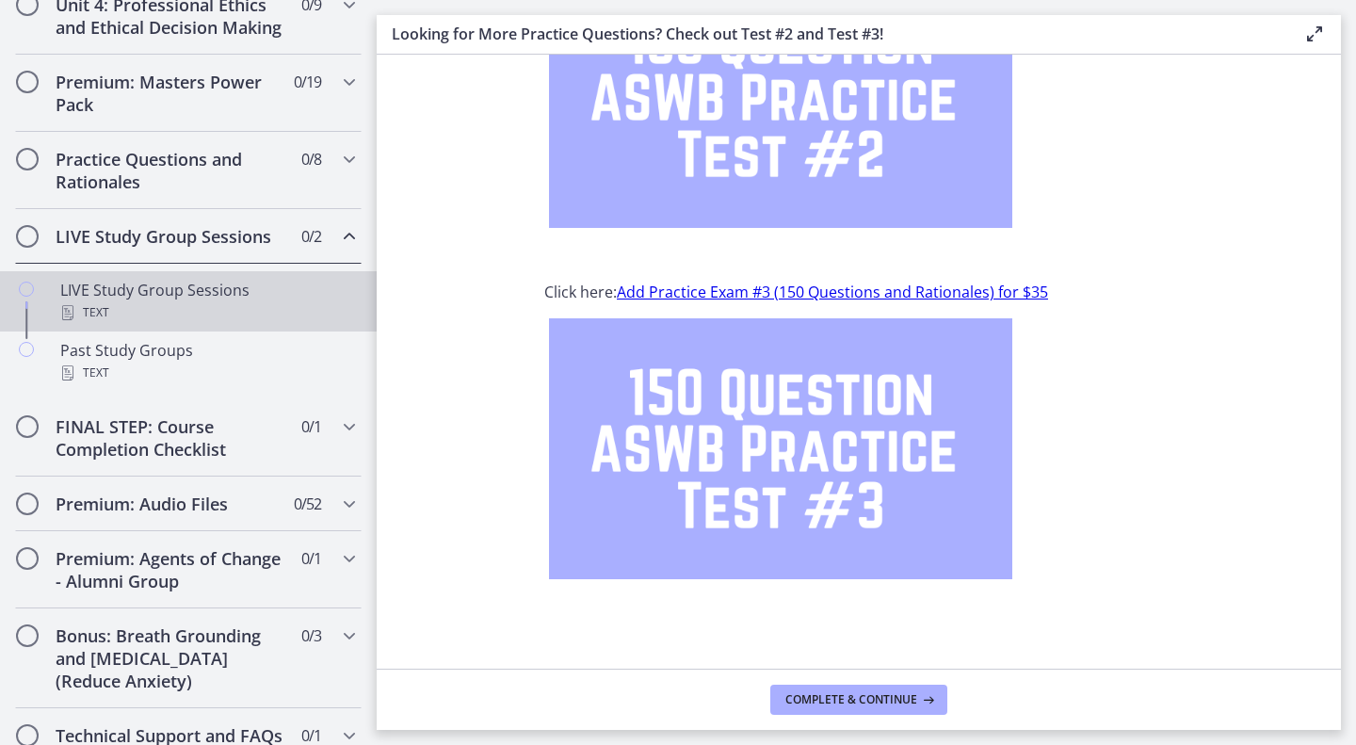
scroll to position [864, 0]
